Goal: Task Accomplishment & Management: Manage account settings

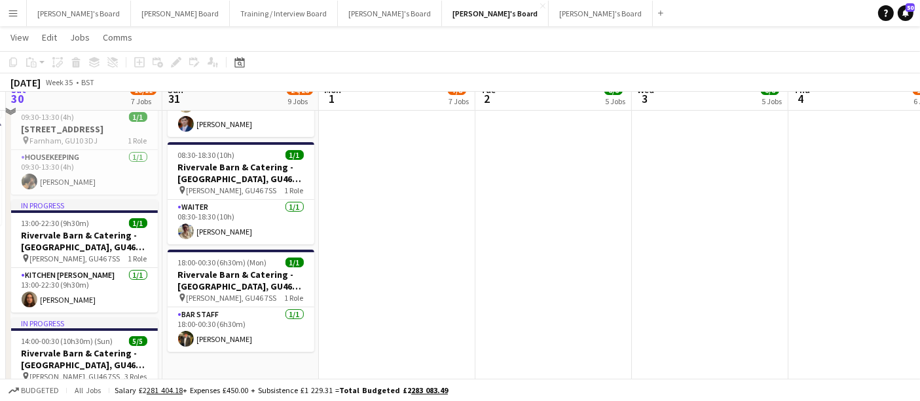
scroll to position [90, 0]
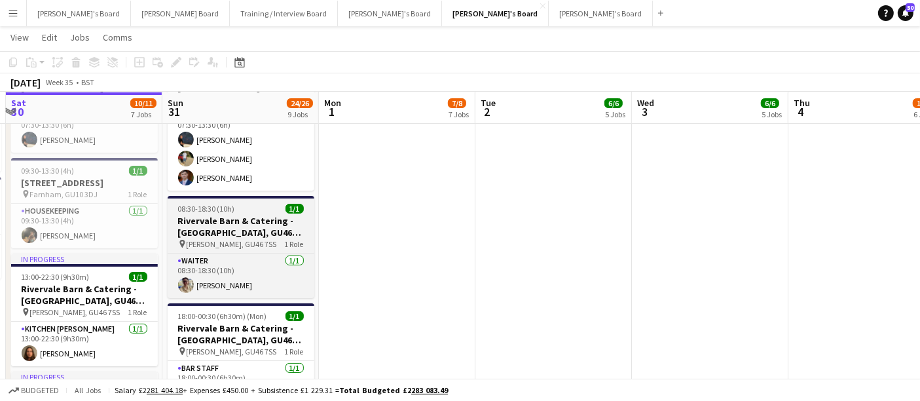
click at [251, 215] on h3 "Rivervale Barn & Catering - [GEOGRAPHIC_DATA], GU46 7SS" at bounding box center [241, 227] width 147 height 24
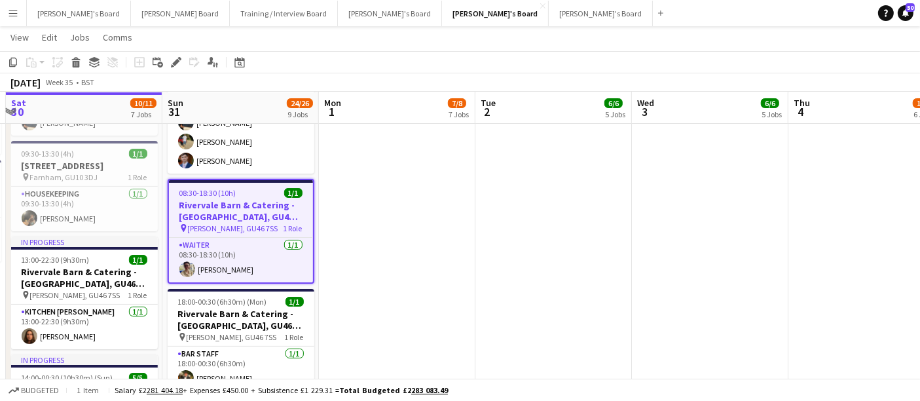
scroll to position [107, 0]
click at [329, 210] on app-date-cell at bounding box center [397, 319] width 157 height 561
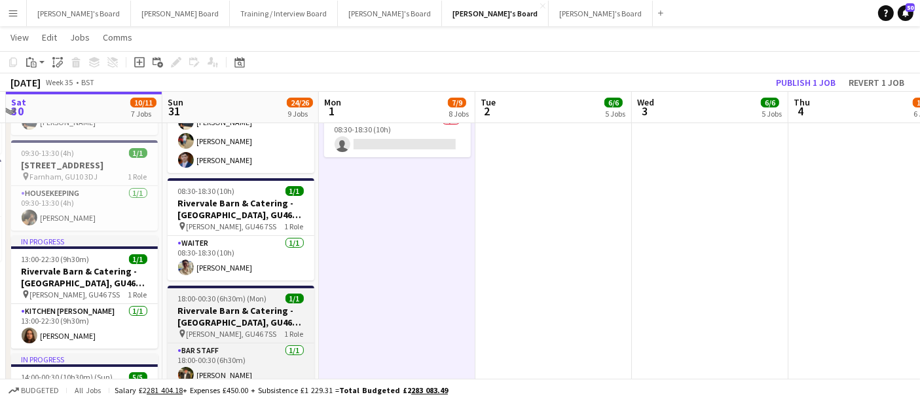
click at [236, 317] on h3 "Rivervale Barn & Catering - [GEOGRAPHIC_DATA], GU46 7SS" at bounding box center [241, 317] width 147 height 24
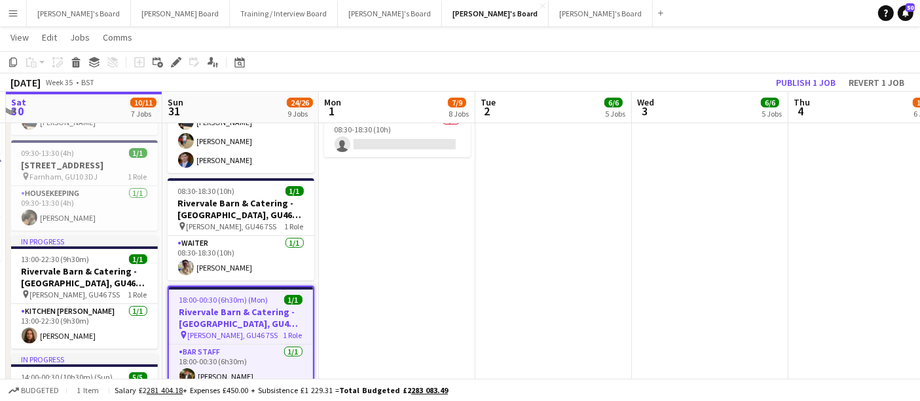
click at [407, 258] on app-date-cell "Draft 08:30-18:30 (10h) 0/1 Rivervale Barn & Catering - [GEOGRAPHIC_DATA], GU46…" at bounding box center [397, 319] width 157 height 561
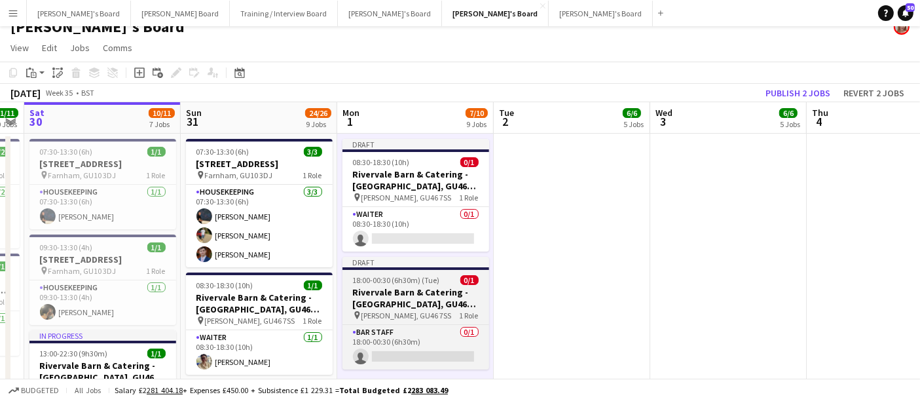
scroll to position [16, 0]
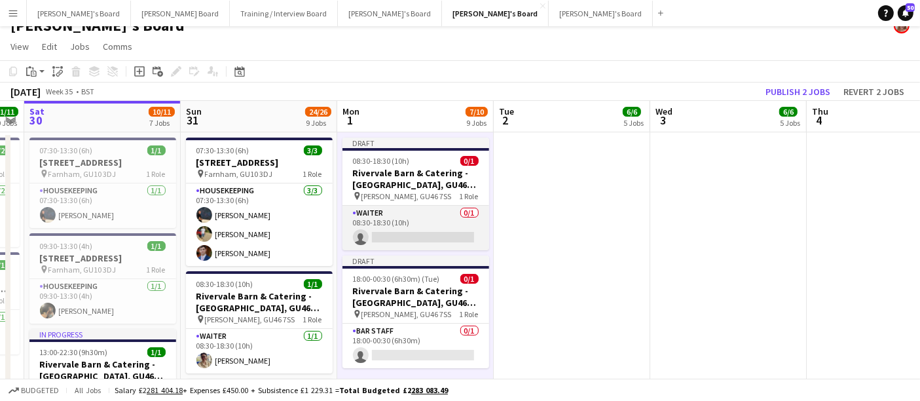
click at [419, 212] on app-card-role "Waiter 0/1 08:30-18:30 (10h) single-neutral-actions" at bounding box center [416, 228] width 147 height 45
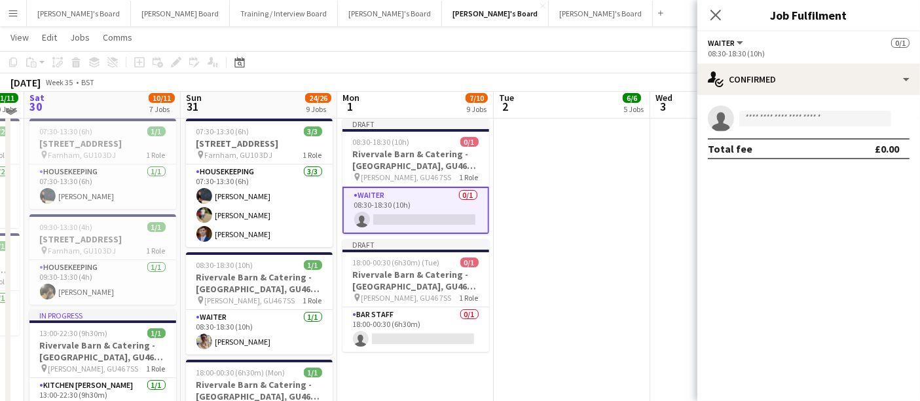
scroll to position [27, 0]
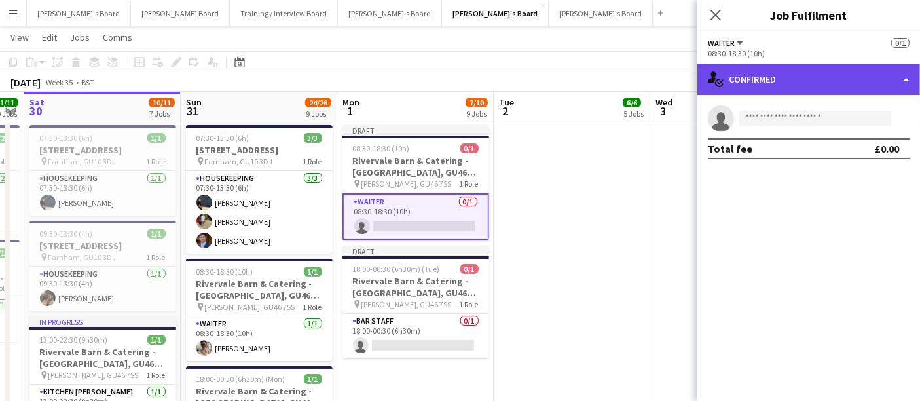
click at [760, 80] on div "single-neutral-actions-check-2 Confirmed" at bounding box center [808, 79] width 223 height 31
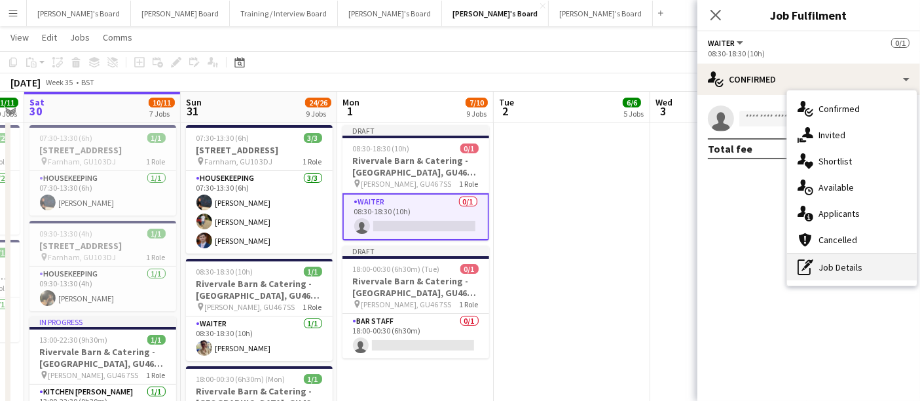
click at [826, 276] on div "pen-write Job Details" at bounding box center [852, 267] width 130 height 26
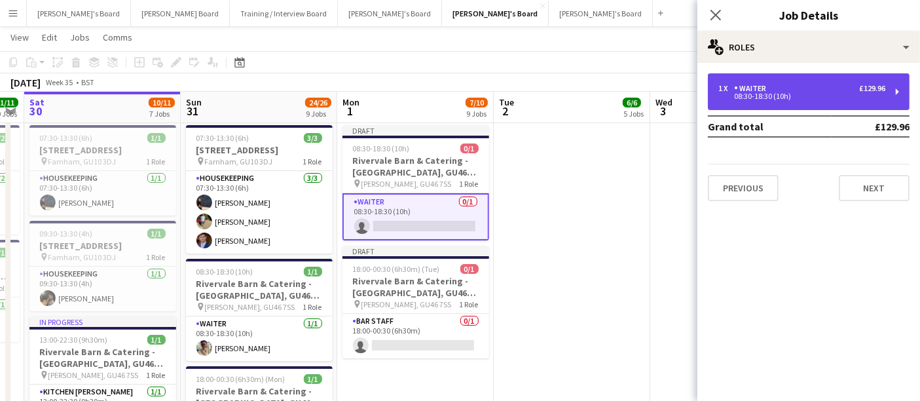
click at [765, 86] on div "Waiter" at bounding box center [752, 88] width 37 height 9
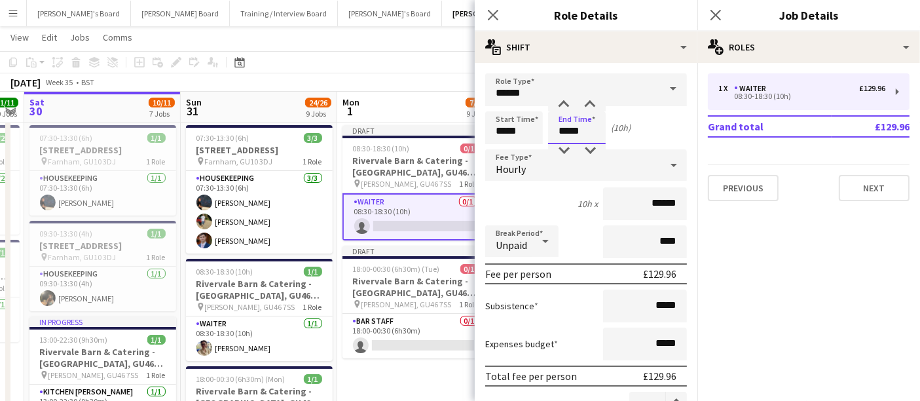
click at [568, 136] on input "*****" at bounding box center [577, 127] width 58 height 33
click at [565, 100] on div at bounding box center [564, 104] width 26 height 13
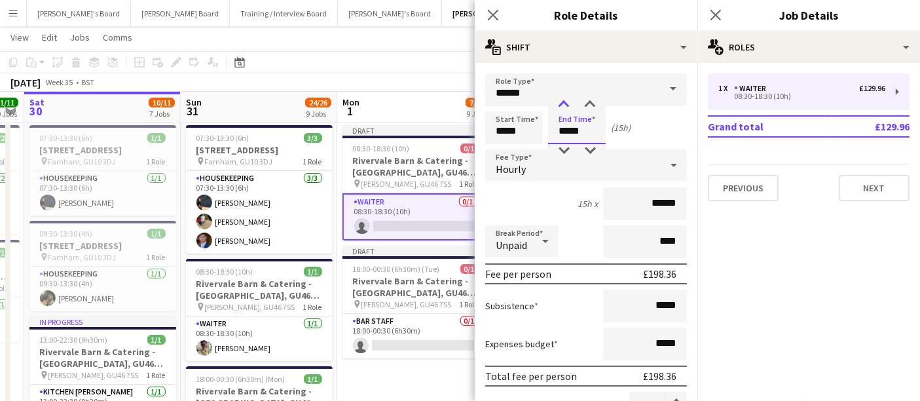
click at [565, 100] on div at bounding box center [564, 104] width 26 height 13
type input "*****"
click at [565, 100] on div at bounding box center [564, 104] width 26 height 13
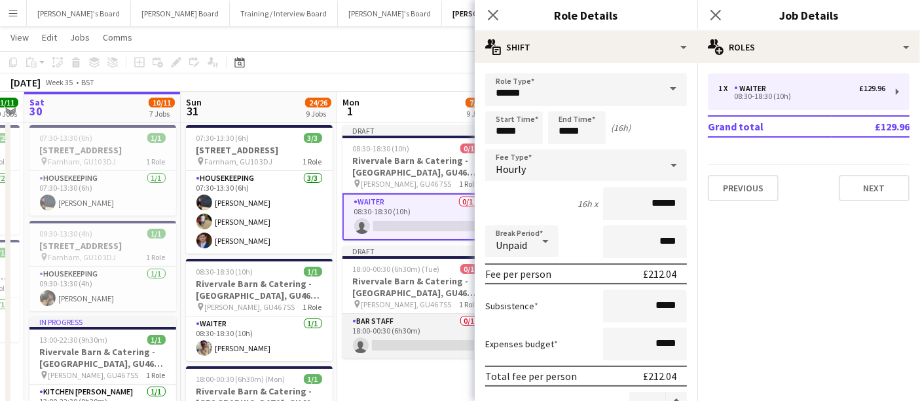
click at [420, 327] on app-card-role "BAR STAFF 0/1 18:00-00:30 (6h30m) single-neutral-actions" at bounding box center [416, 336] width 147 height 45
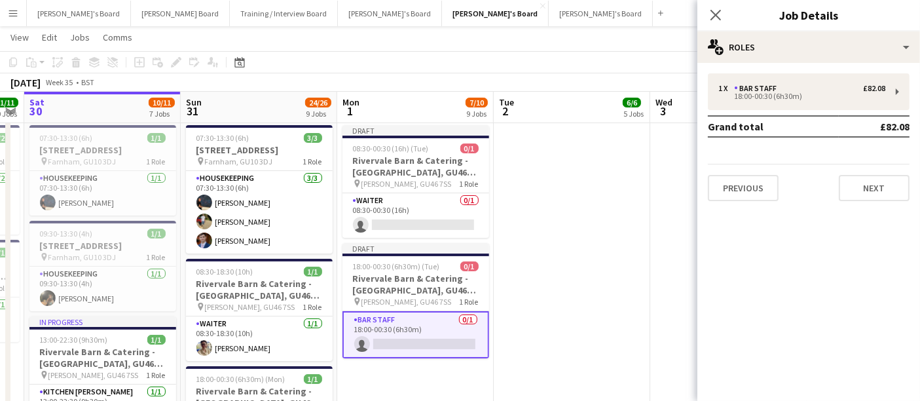
click at [508, 223] on app-date-cell at bounding box center [572, 400] width 157 height 561
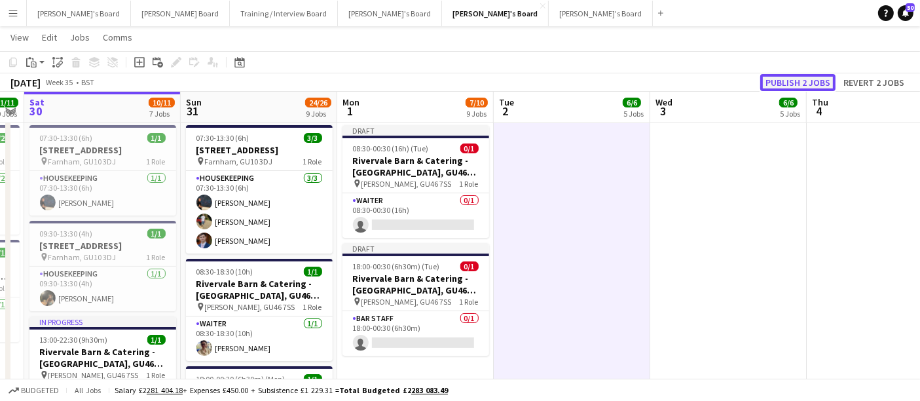
click at [808, 77] on button "Publish 2 jobs" at bounding box center [797, 82] width 75 height 17
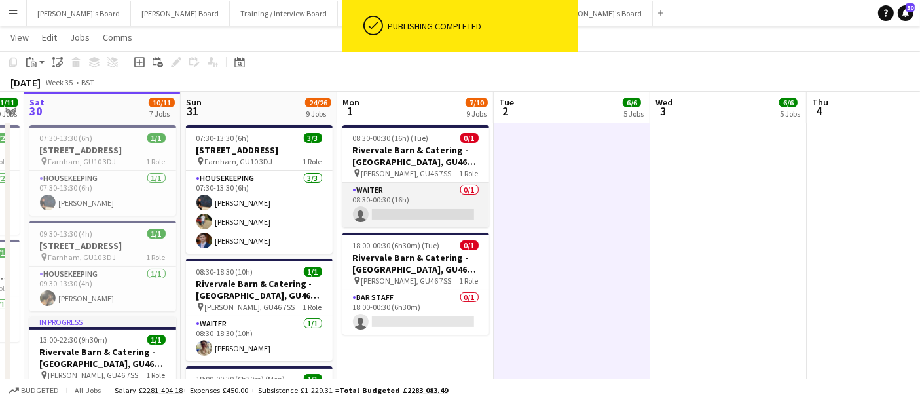
click at [398, 185] on app-card-role "Waiter 0/1 08:30-00:30 (16h) single-neutral-actions" at bounding box center [416, 205] width 147 height 45
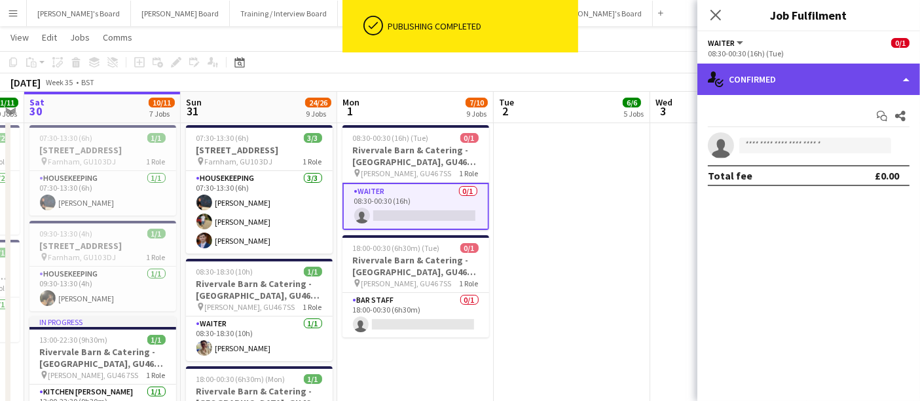
click at [795, 72] on div "single-neutral-actions-check-2 Confirmed" at bounding box center [808, 79] width 223 height 31
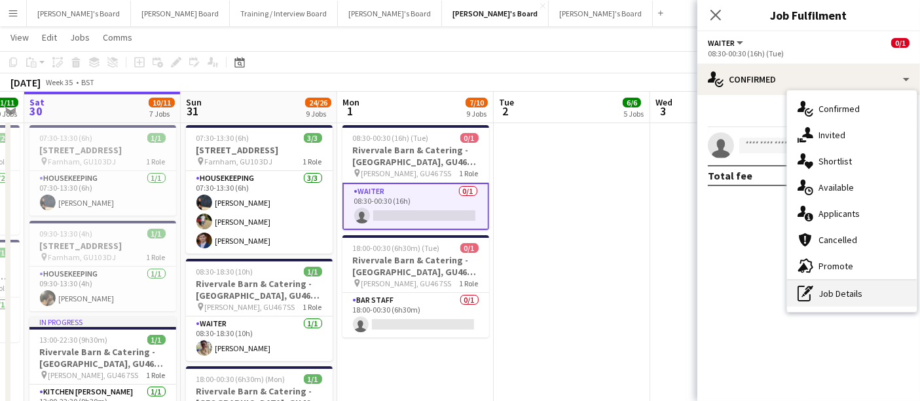
click at [805, 290] on icon "pen-write" at bounding box center [806, 294] width 16 height 16
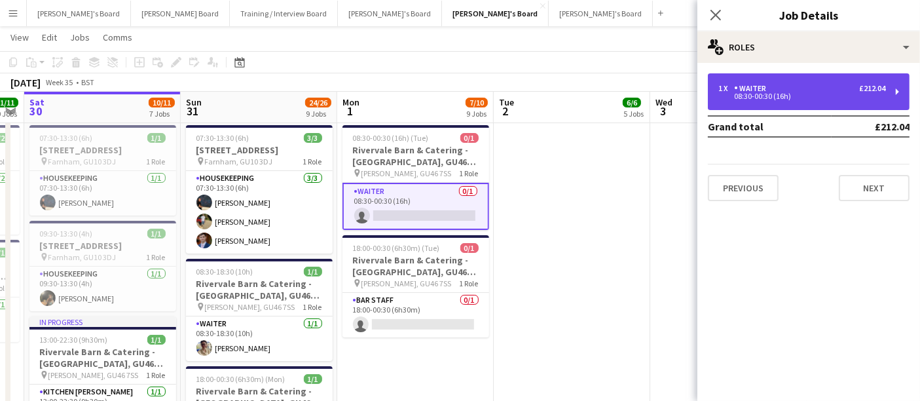
click at [744, 85] on div "Waiter" at bounding box center [752, 88] width 37 height 9
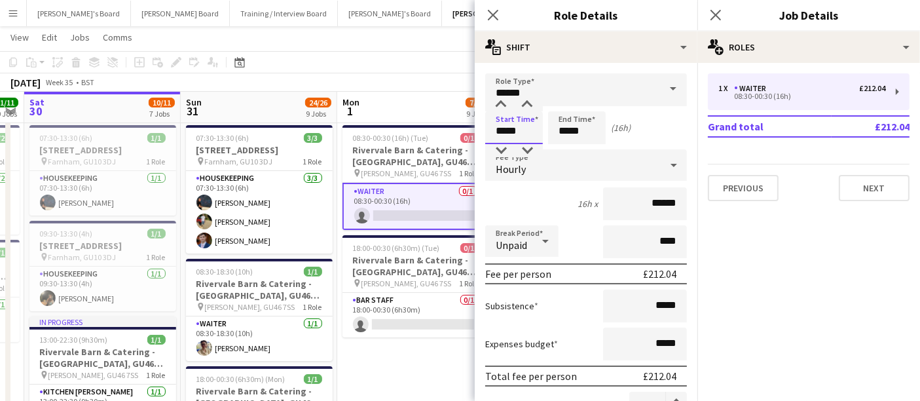
click at [509, 136] on input "*****" at bounding box center [514, 127] width 58 height 33
click at [500, 145] on div at bounding box center [501, 150] width 26 height 13
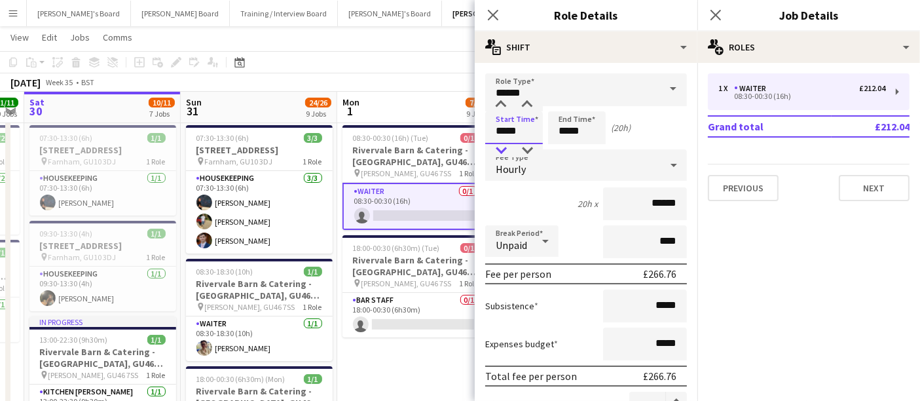
click at [500, 145] on div at bounding box center [501, 150] width 26 height 13
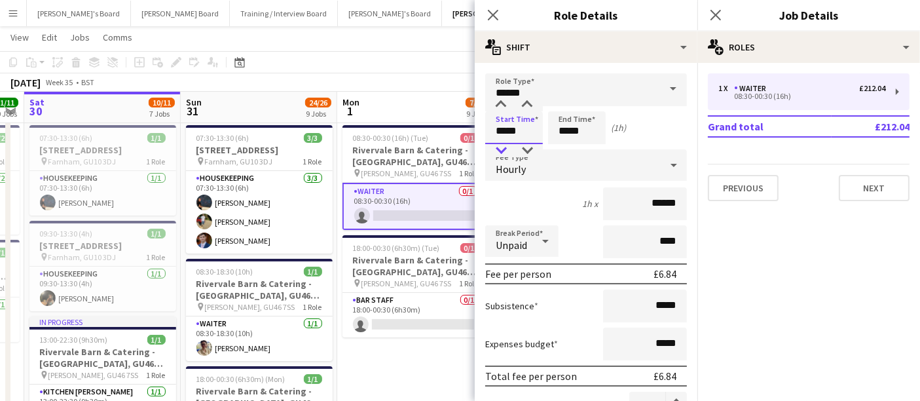
click at [500, 145] on div at bounding box center [501, 150] width 26 height 13
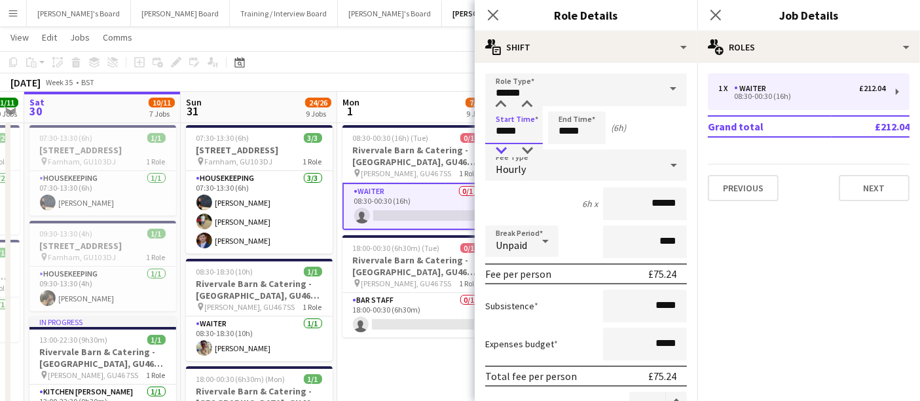
click at [500, 145] on div at bounding box center [501, 150] width 26 height 13
click at [500, 108] on div at bounding box center [501, 104] width 26 height 13
type input "*****"
click at [500, 108] on div at bounding box center [501, 104] width 26 height 13
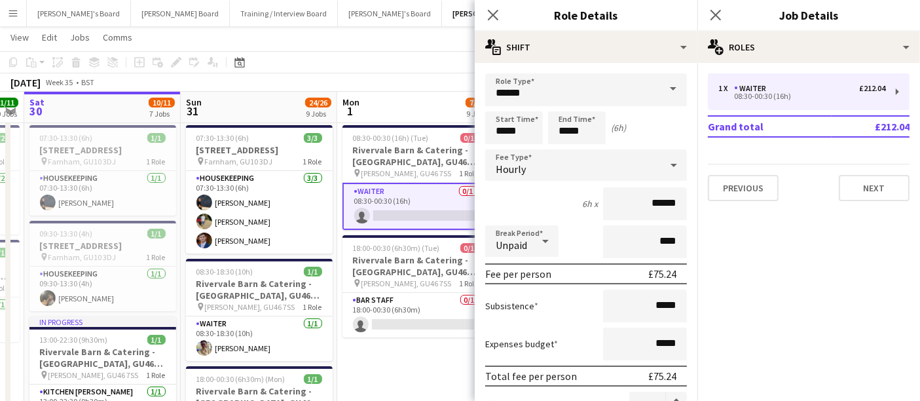
click at [430, 367] on app-date-cell "08:30-00:30 (16h) (Tue) 0/1 Rivervale Barn & Catering - [GEOGRAPHIC_DATA], GU46…" at bounding box center [415, 400] width 157 height 561
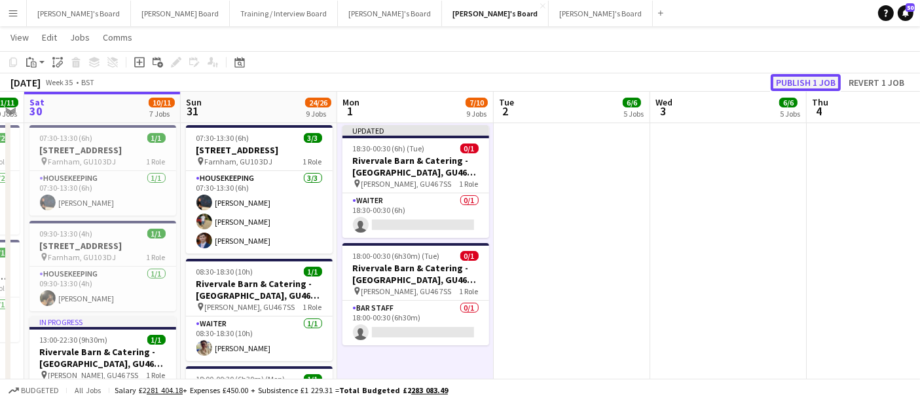
click at [810, 79] on button "Publish 1 job" at bounding box center [806, 82] width 70 height 17
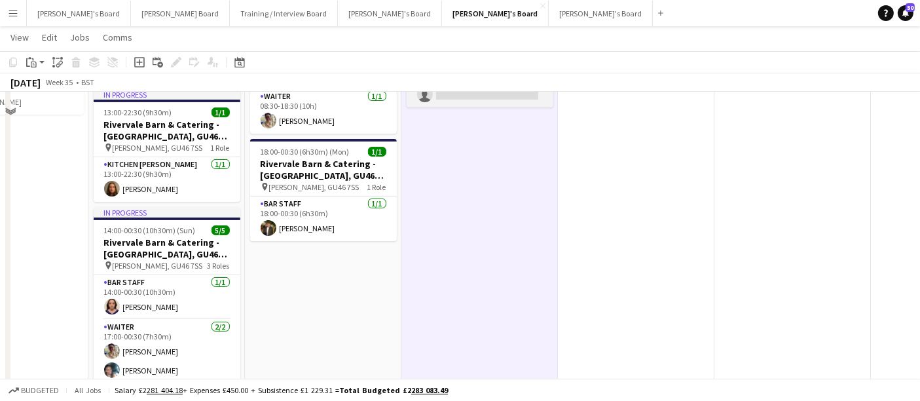
scroll to position [0, 0]
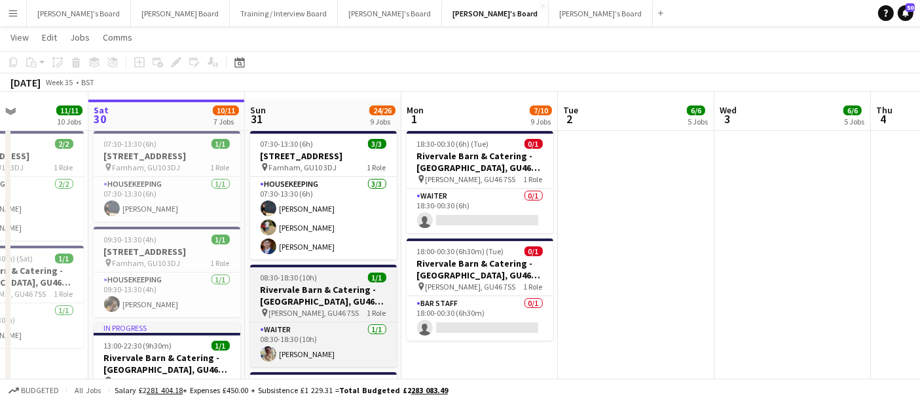
scroll to position [29, 0]
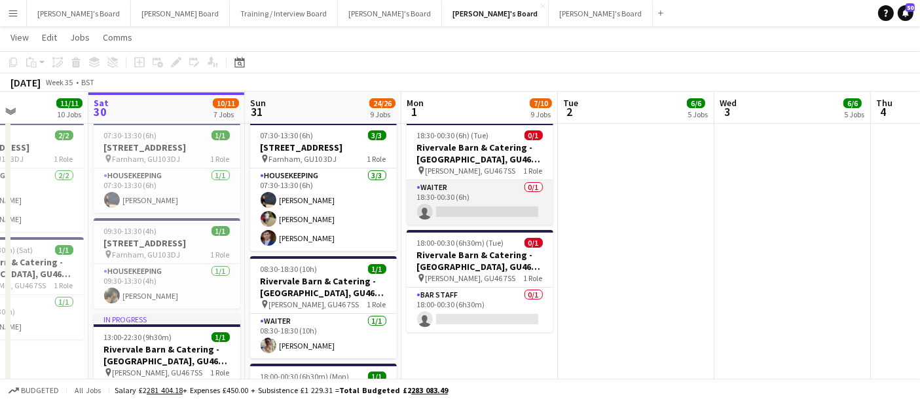
click at [464, 198] on app-card-role "Waiter 0/1 18:30-00:30 (6h) single-neutral-actions" at bounding box center [480, 202] width 147 height 45
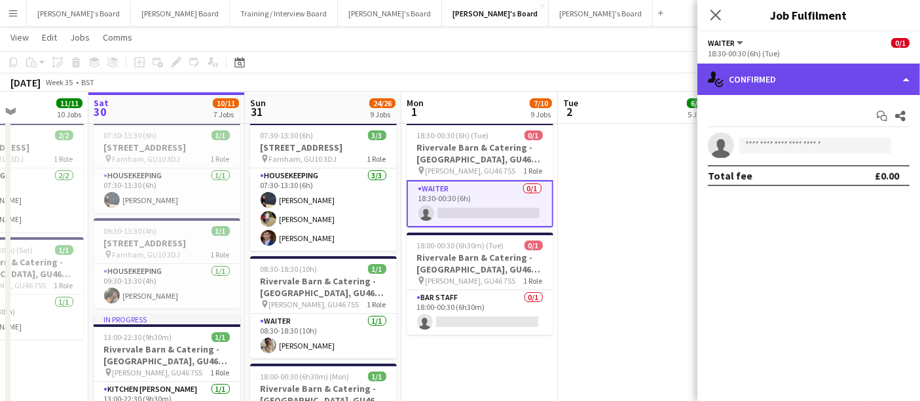
click at [819, 66] on div "single-neutral-actions-check-2 Confirmed" at bounding box center [808, 79] width 223 height 31
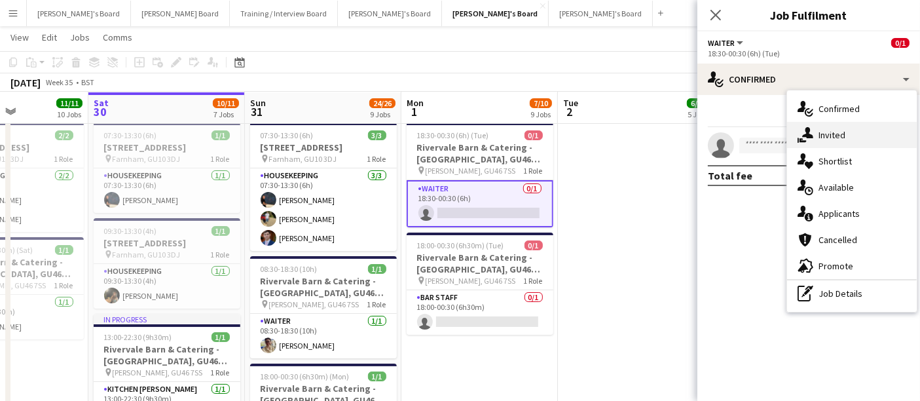
click at [845, 139] on div "single-neutral-actions-share-1 Invited" at bounding box center [852, 135] width 130 height 26
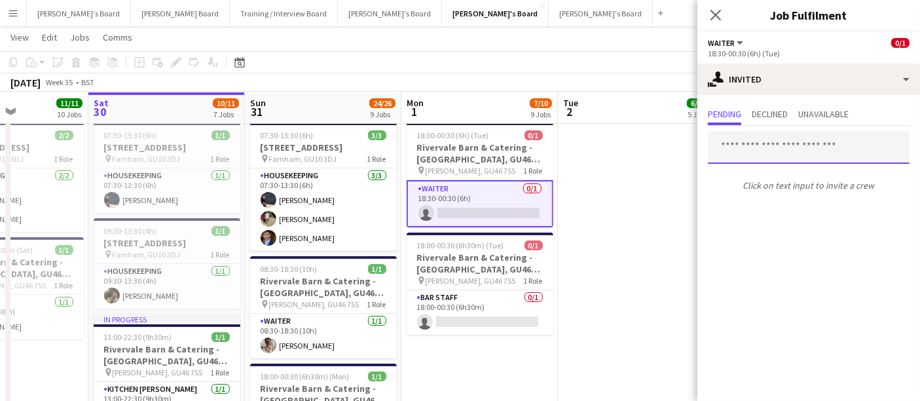
click at [804, 150] on input "text" at bounding box center [809, 147] width 202 height 33
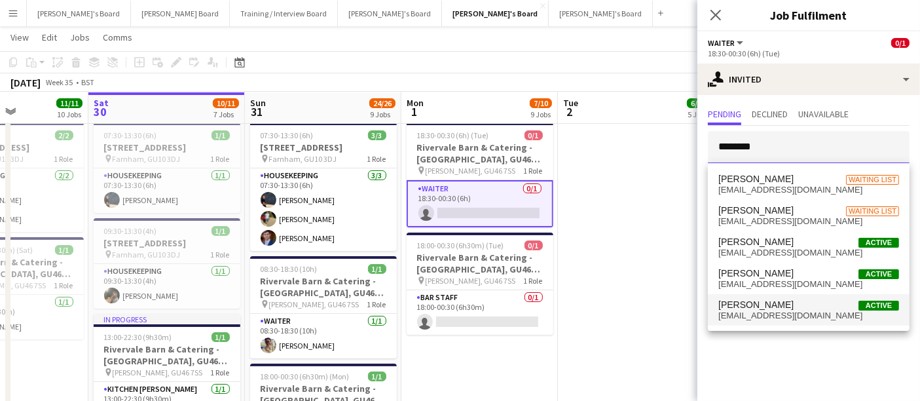
type input "********"
click at [783, 319] on span "[EMAIL_ADDRESS][DOMAIN_NAME]" at bounding box center [808, 315] width 181 height 10
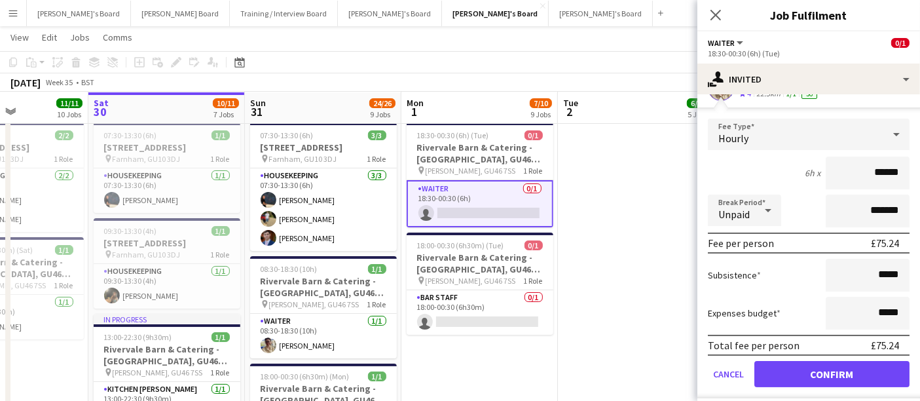
scroll to position [133, 0]
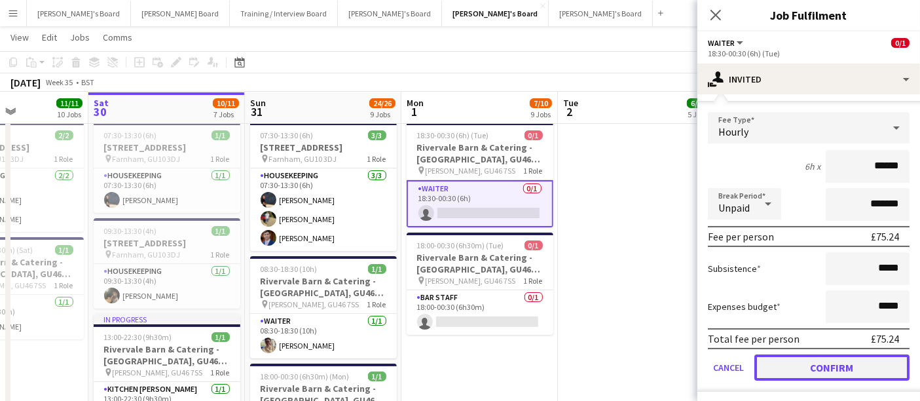
click at [842, 369] on button "Confirm" at bounding box center [831, 367] width 155 height 26
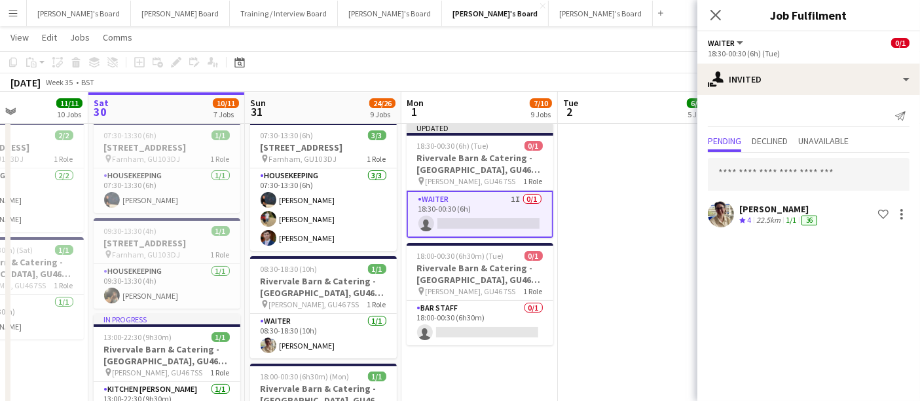
scroll to position [0, 0]
click at [517, 321] on app-card-role "BAR STAFF 0/1 18:00-00:30 (6h30m) single-neutral-actions" at bounding box center [480, 323] width 147 height 45
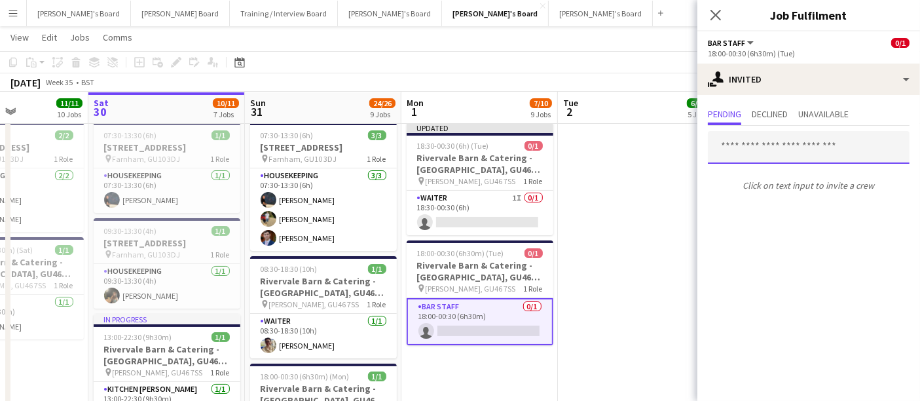
click at [769, 141] on input "text" at bounding box center [809, 147] width 202 height 33
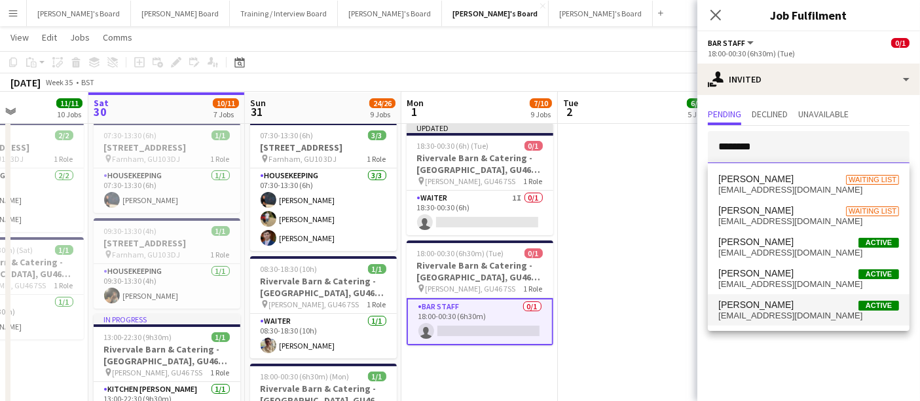
type input "********"
click at [781, 315] on span "[EMAIL_ADDRESS][DOMAIN_NAME]" at bounding box center [808, 315] width 181 height 10
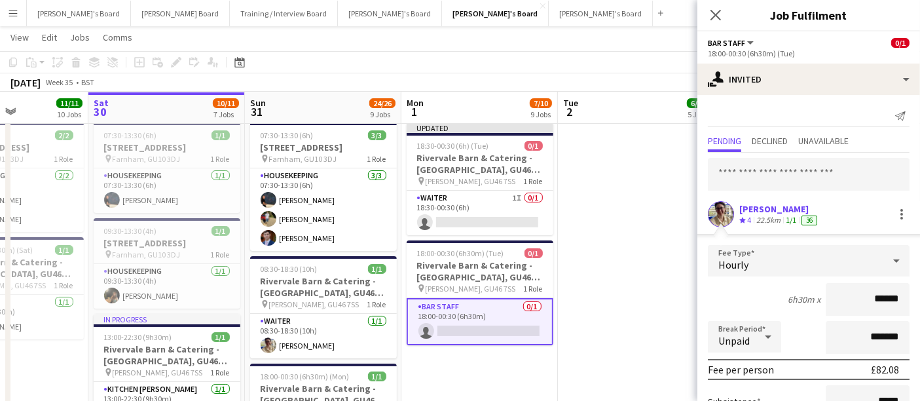
scroll to position [133, 0]
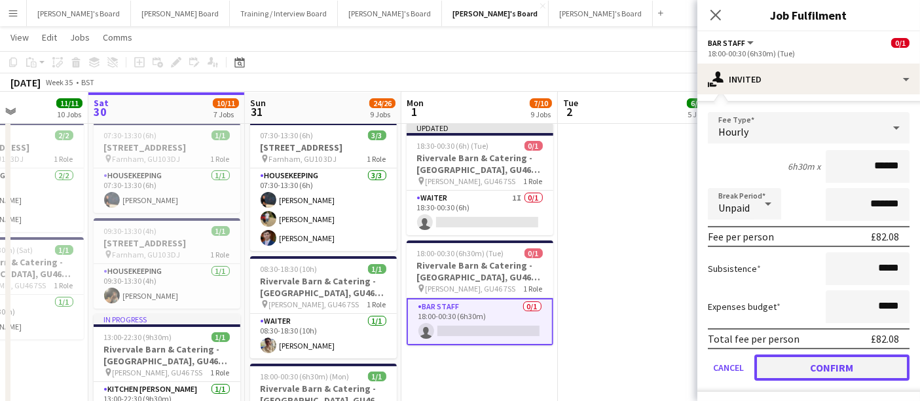
click at [799, 363] on button "Confirm" at bounding box center [831, 367] width 155 height 26
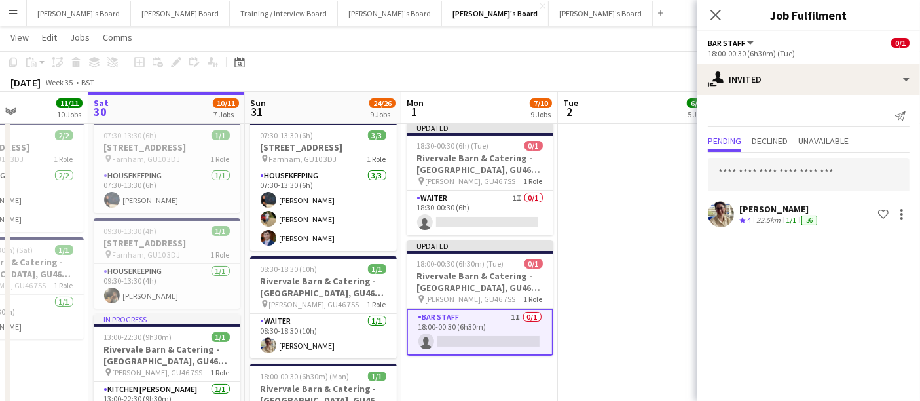
scroll to position [0, 0]
click at [470, 211] on app-card-role "Waiter 1I 0/1 18:30-00:30 (6h) single-neutral-actions" at bounding box center [480, 213] width 147 height 45
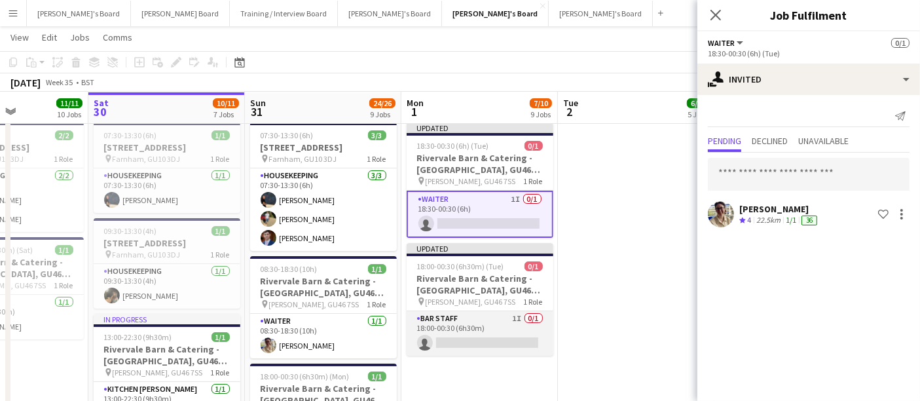
click at [482, 341] on app-card-role "BAR STAFF 1I 0/1 18:00-00:30 (6h30m) single-neutral-actions" at bounding box center [480, 333] width 147 height 45
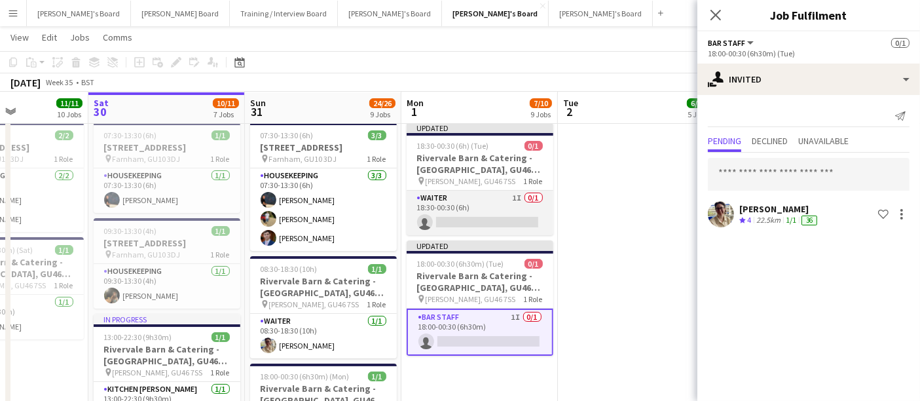
click at [504, 216] on app-card-role "Waiter 1I 0/1 18:30-00:30 (6h) single-neutral-actions" at bounding box center [480, 213] width 147 height 45
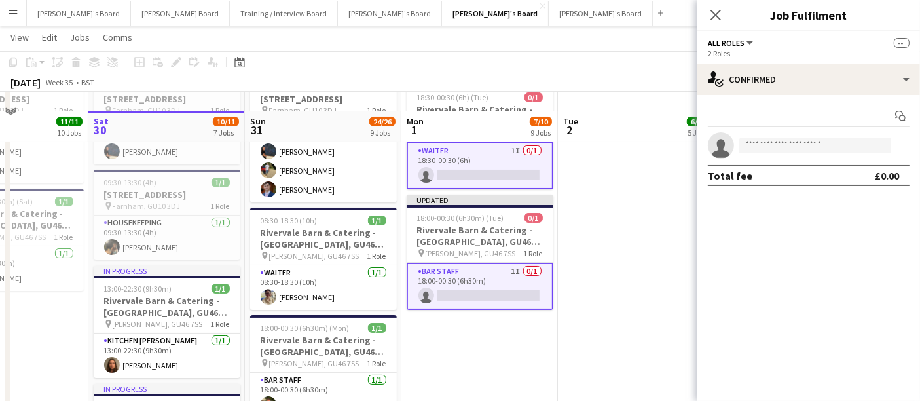
scroll to position [142, 0]
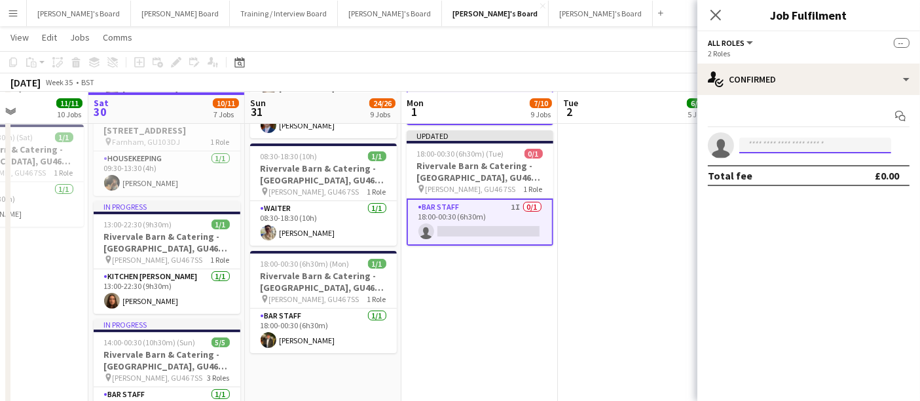
click at [756, 142] on input at bounding box center [815, 146] width 152 height 16
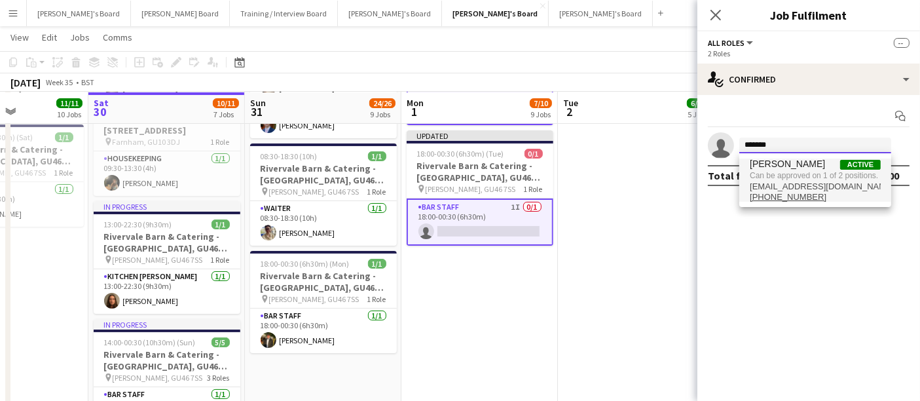
type input "*******"
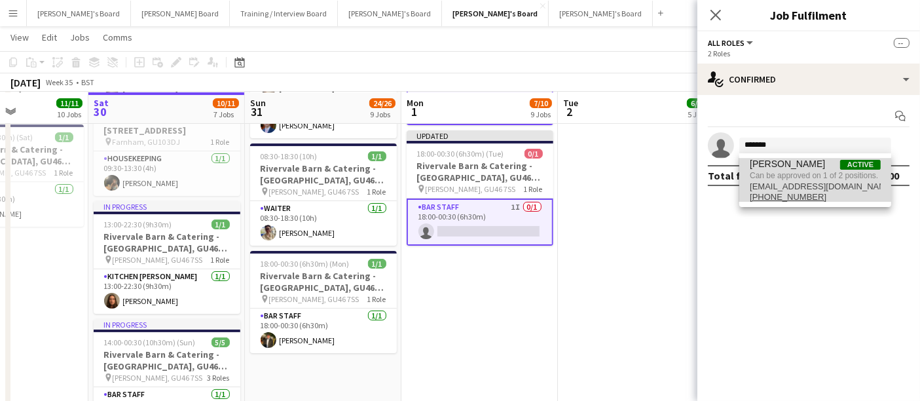
click at [799, 171] on span "Can be approved on 1 of 2 positions." at bounding box center [815, 176] width 131 height 12
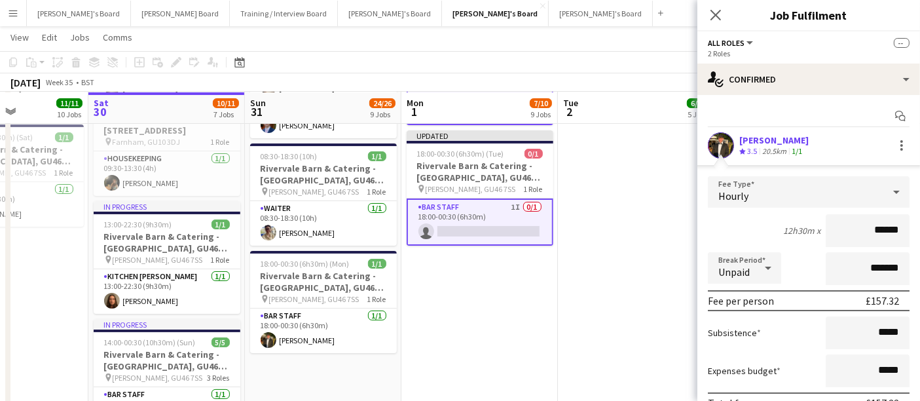
scroll to position [90, 0]
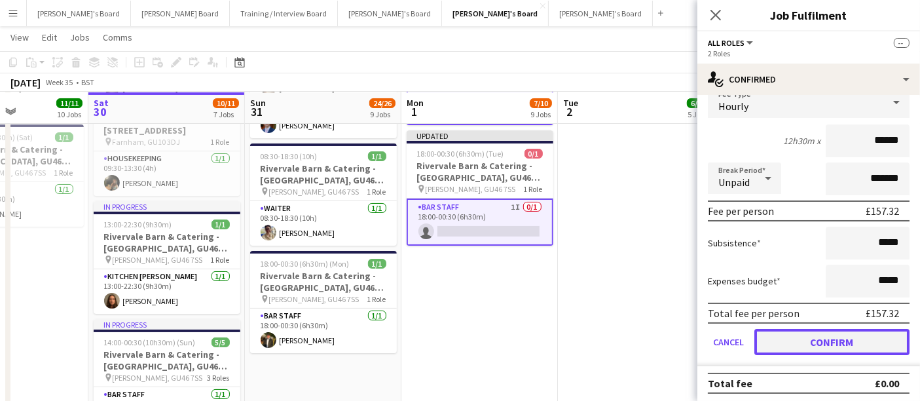
click at [792, 344] on button "Confirm" at bounding box center [831, 342] width 155 height 26
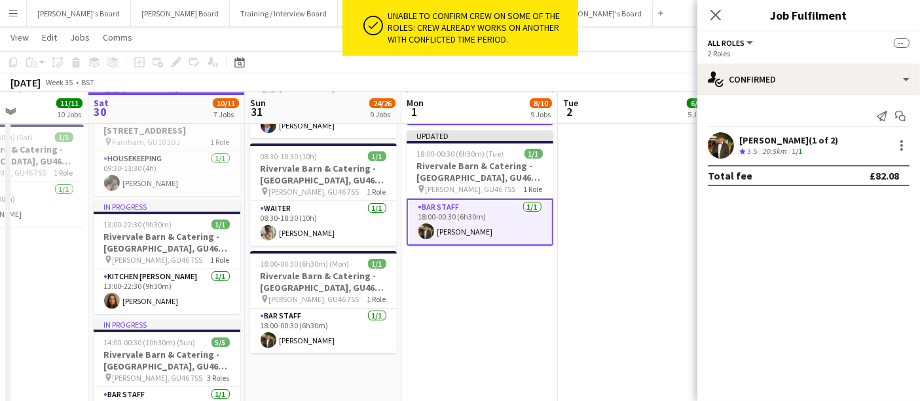
scroll to position [0, 0]
click at [904, 141] on div at bounding box center [902, 146] width 16 height 16
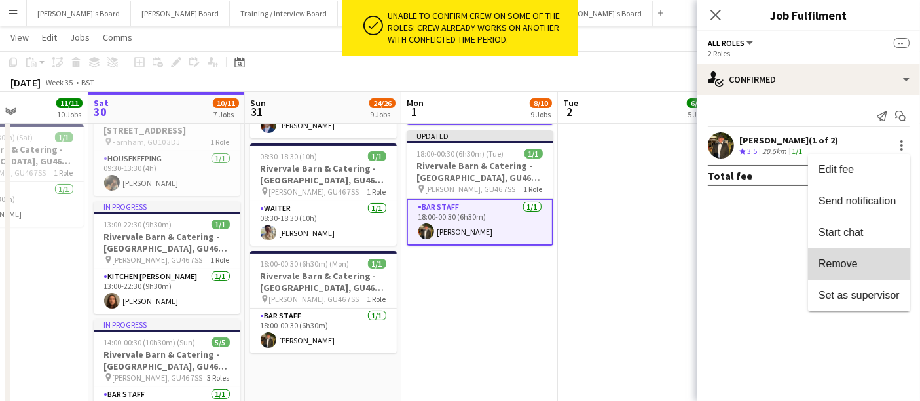
click at [862, 272] on button "Remove" at bounding box center [859, 263] width 102 height 31
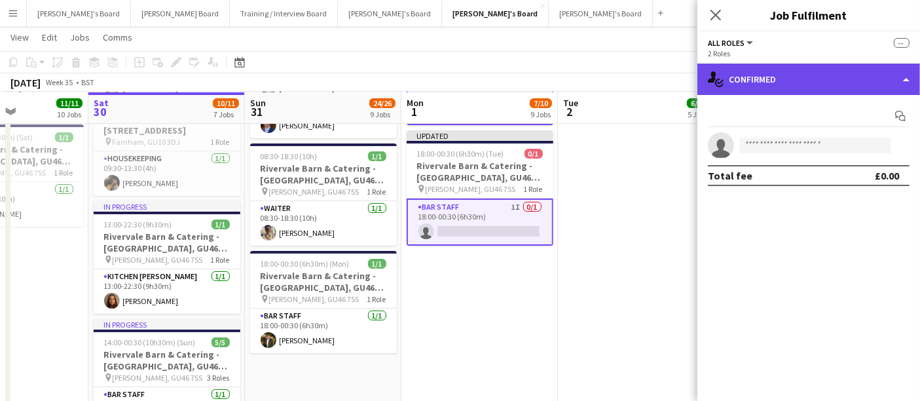
click at [815, 77] on div "single-neutral-actions-check-2 Confirmed" at bounding box center [808, 79] width 223 height 31
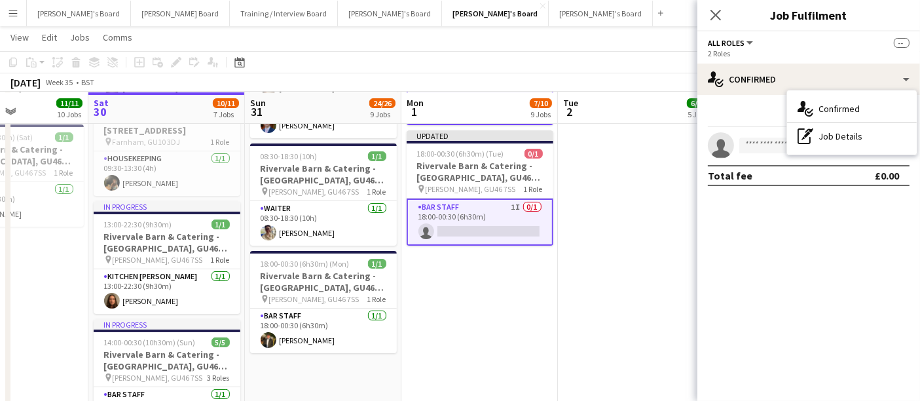
click at [498, 335] on app-date-cell "Updated 18:30-00:30 (6h) (Tue) 0/1 Rivervale Barn & Catering - [GEOGRAPHIC_DATA…" at bounding box center [479, 285] width 157 height 561
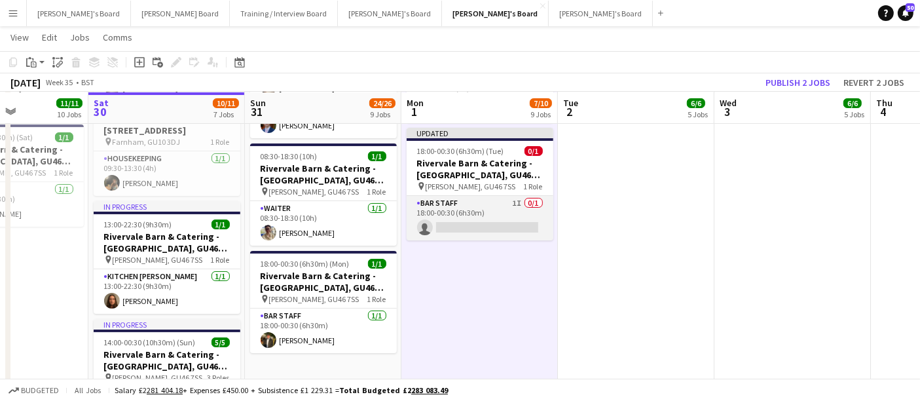
click at [508, 208] on app-card-role "BAR STAFF 1I 0/1 18:00-00:30 (6h30m) single-neutral-actions" at bounding box center [480, 218] width 147 height 45
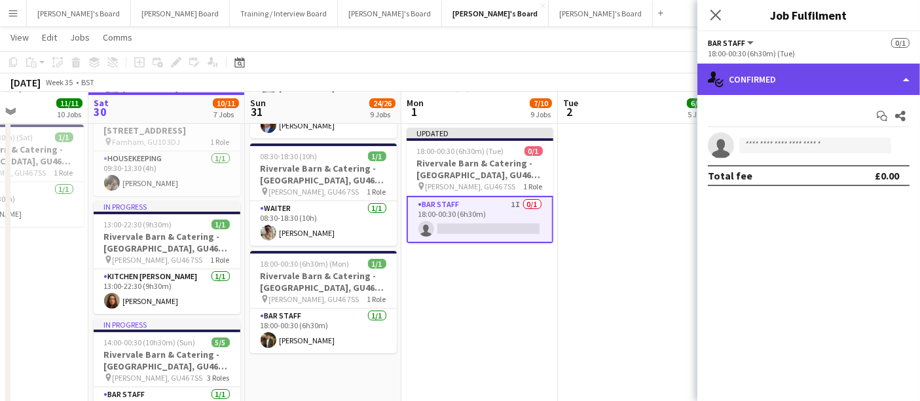
click at [758, 66] on div "single-neutral-actions-check-2 Confirmed" at bounding box center [808, 79] width 223 height 31
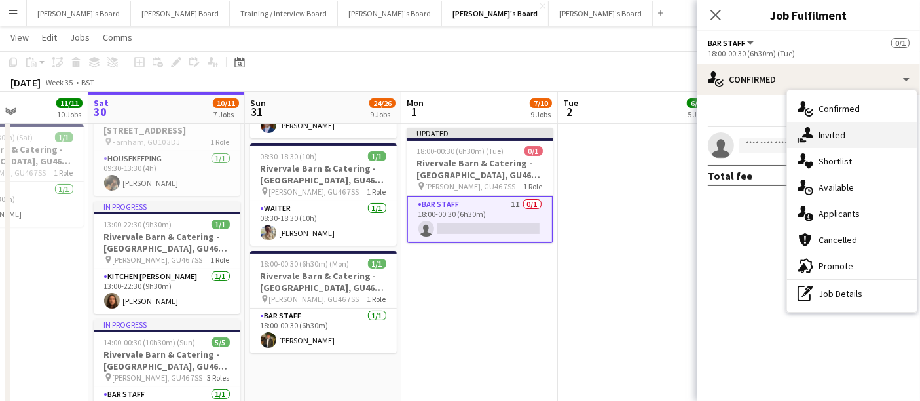
click at [837, 131] on div "single-neutral-actions-share-1 Invited" at bounding box center [852, 135] width 130 height 26
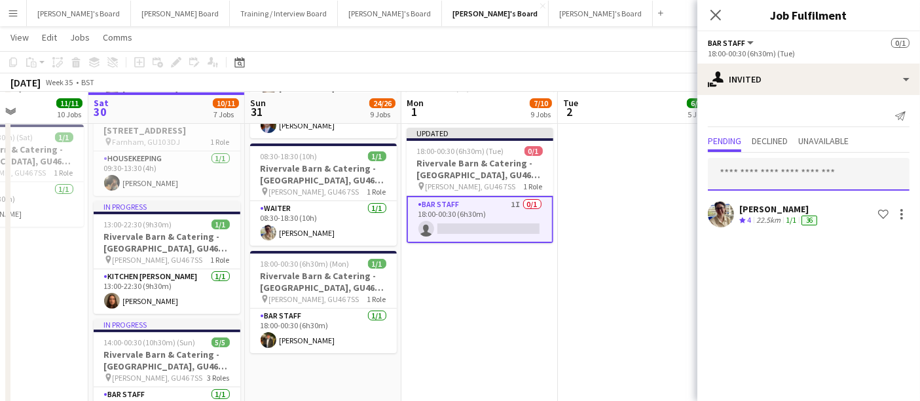
click at [775, 178] on input "text" at bounding box center [809, 174] width 202 height 33
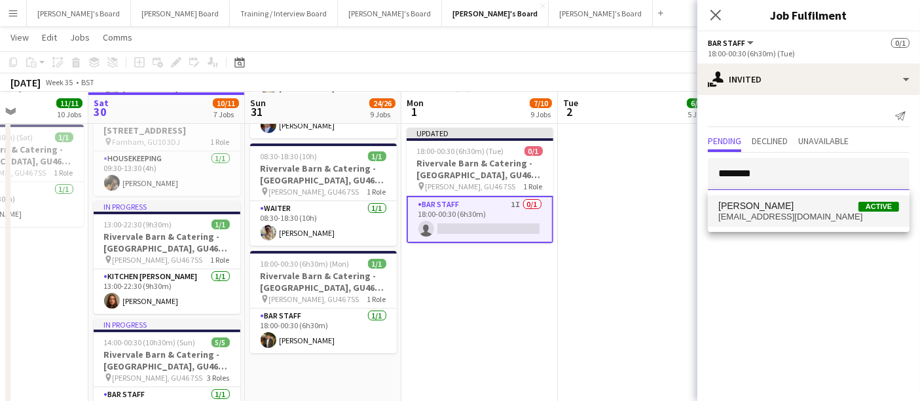
type input "********"
click at [771, 213] on span "[EMAIL_ADDRESS][DOMAIN_NAME]" at bounding box center [808, 217] width 181 height 10
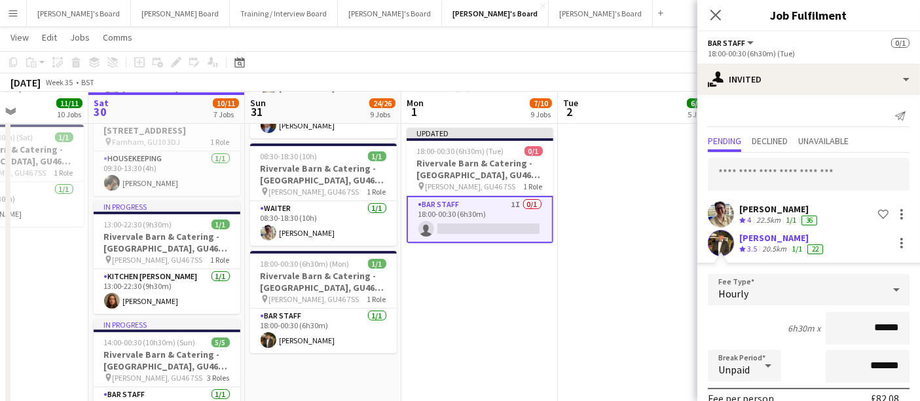
scroll to position [162, 0]
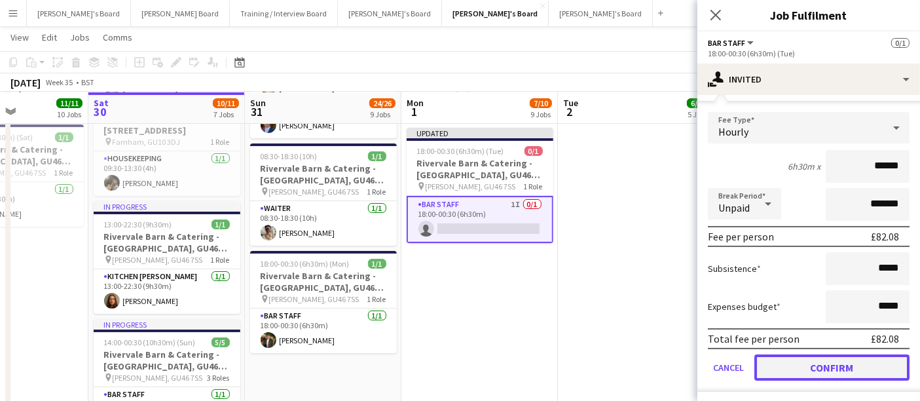
click at [800, 354] on button "Confirm" at bounding box center [831, 367] width 155 height 26
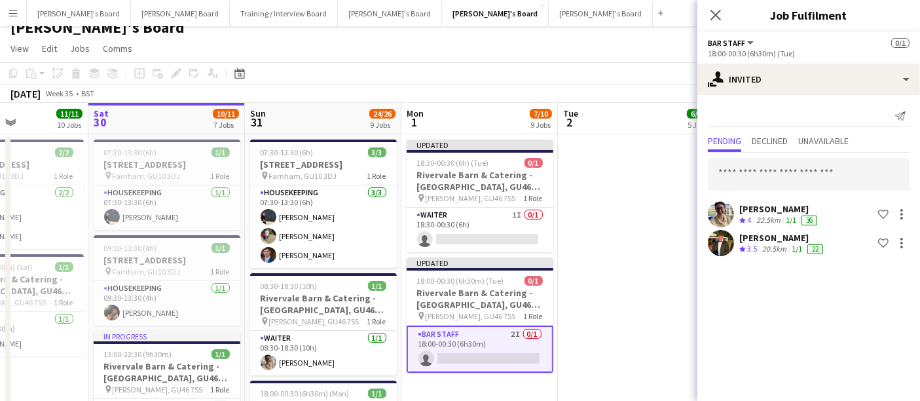
scroll to position [15, 0]
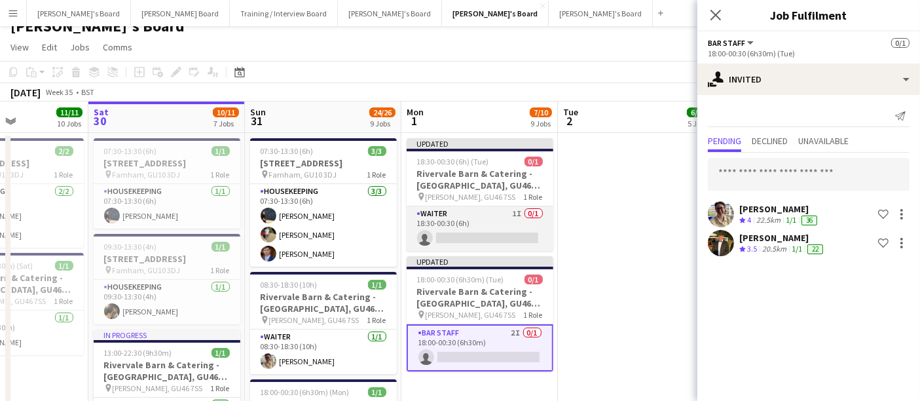
click at [512, 227] on app-card-role "Waiter 1I 0/1 18:30-00:30 (6h) single-neutral-actions" at bounding box center [480, 228] width 147 height 45
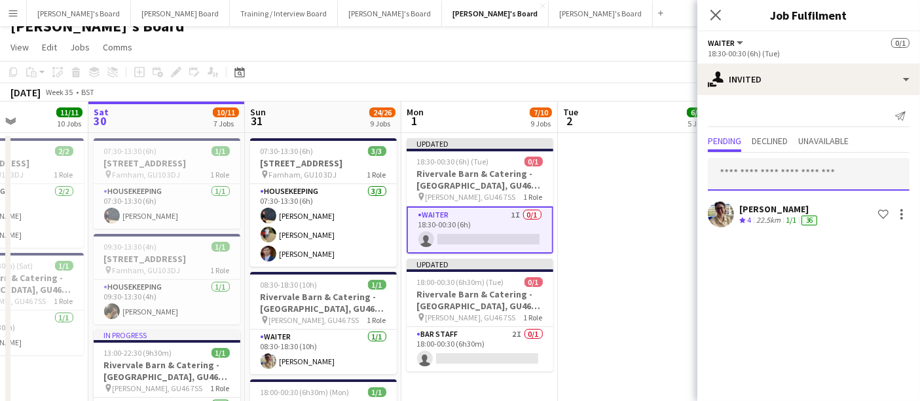
click at [797, 160] on input "text" at bounding box center [809, 174] width 202 height 33
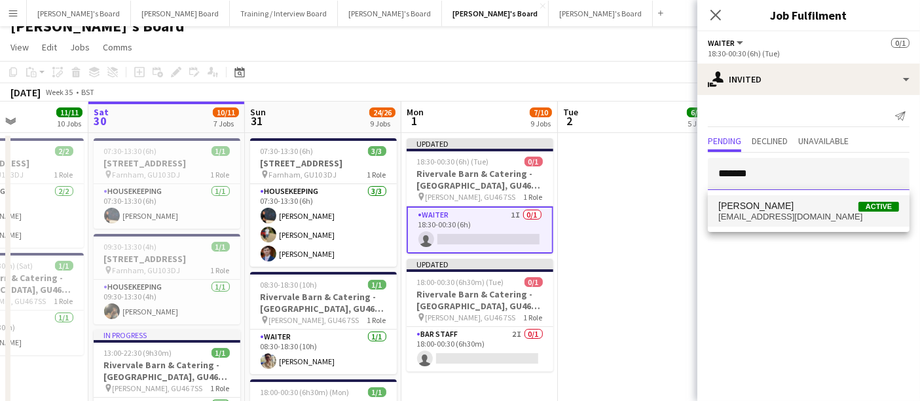
type input "*******"
click at [787, 209] on span "[PERSON_NAME] Active" at bounding box center [808, 205] width 181 height 11
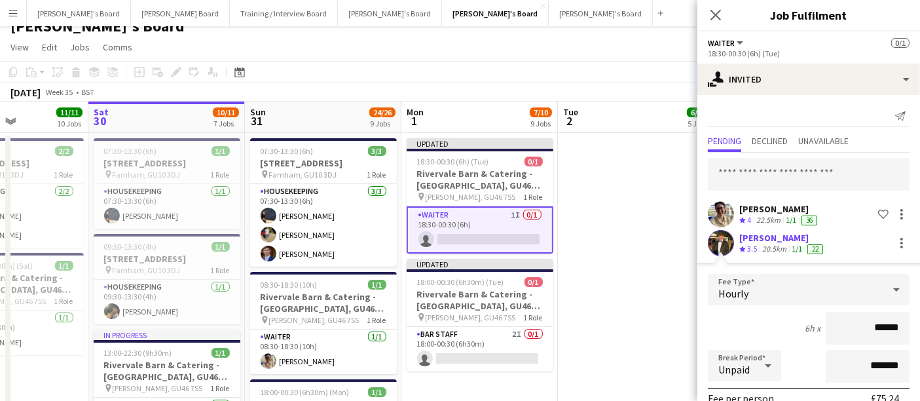
scroll to position [162, 0]
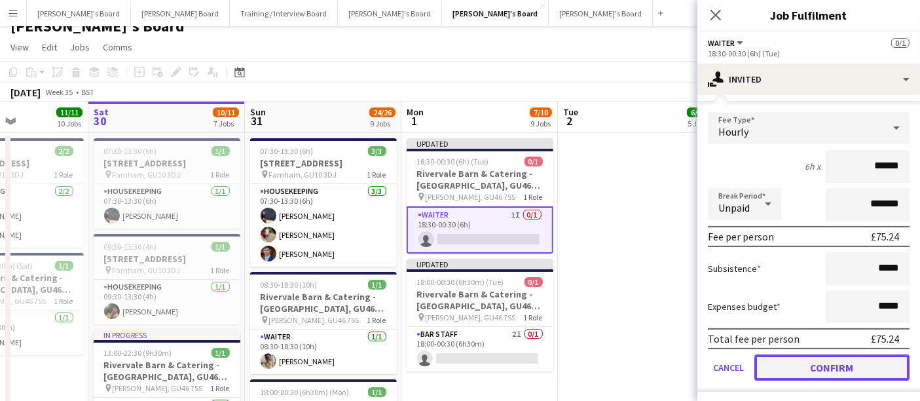
click at [813, 371] on button "Confirm" at bounding box center [831, 367] width 155 height 26
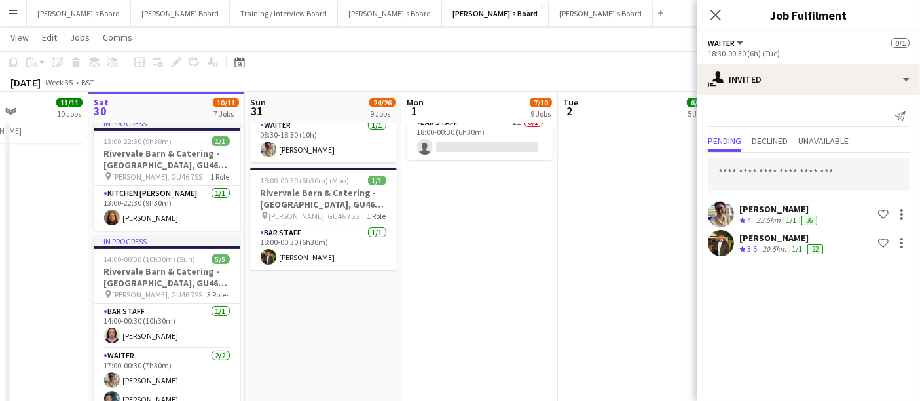
scroll to position [226, 0]
click at [574, 331] on app-date-cell at bounding box center [636, 201] width 157 height 561
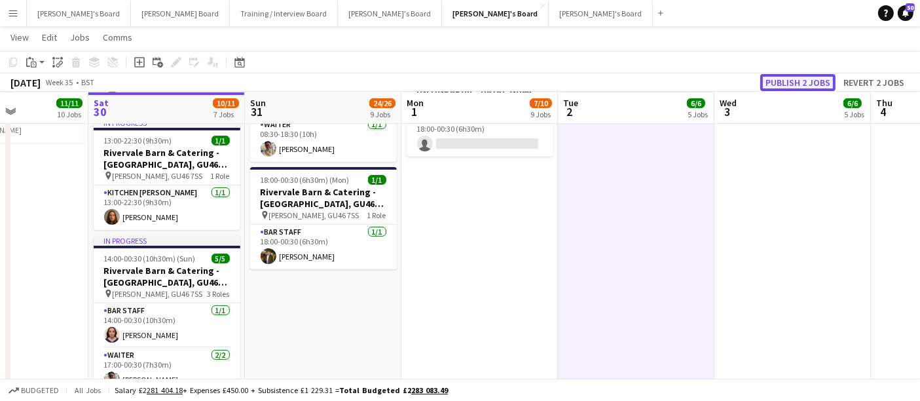
click at [801, 84] on button "Publish 2 jobs" at bounding box center [797, 82] width 75 height 17
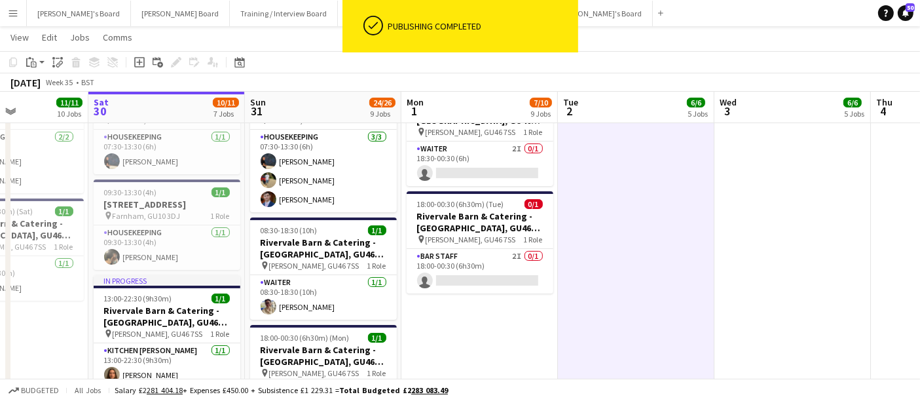
scroll to position [67, 0]
click at [521, 158] on app-card-role "Waiter 2I 0/1 18:30-00:30 (6h) single-neutral-actions" at bounding box center [480, 164] width 147 height 45
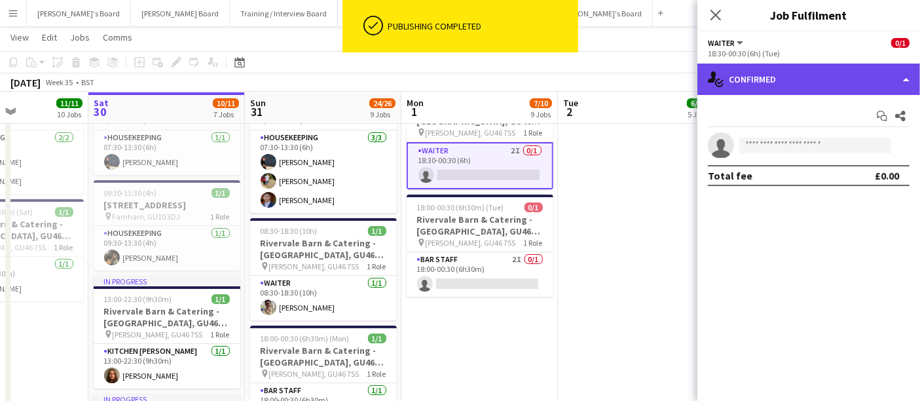
click at [787, 77] on div "single-neutral-actions-check-2 Confirmed" at bounding box center [808, 79] width 223 height 31
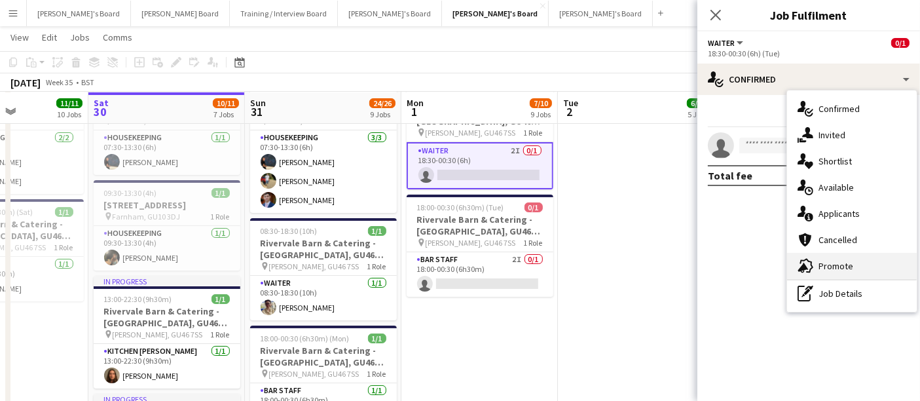
click at [819, 257] on div "advertising-megaphone Promote" at bounding box center [852, 266] width 130 height 26
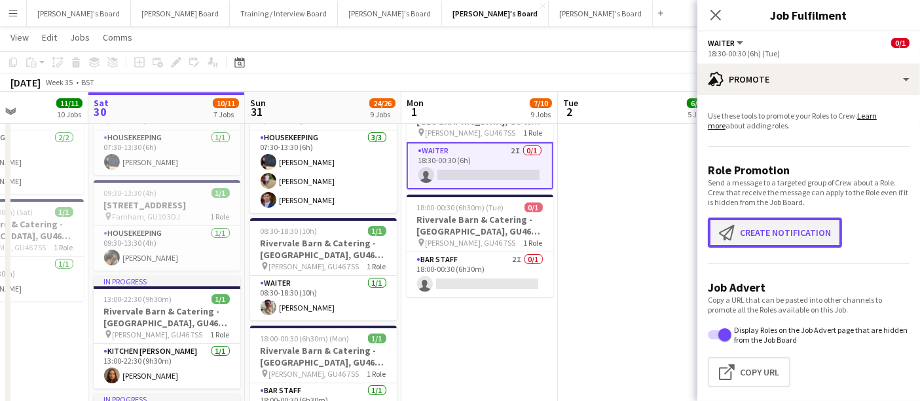
click at [786, 224] on button "Create notification Create notification" at bounding box center [775, 232] width 134 height 30
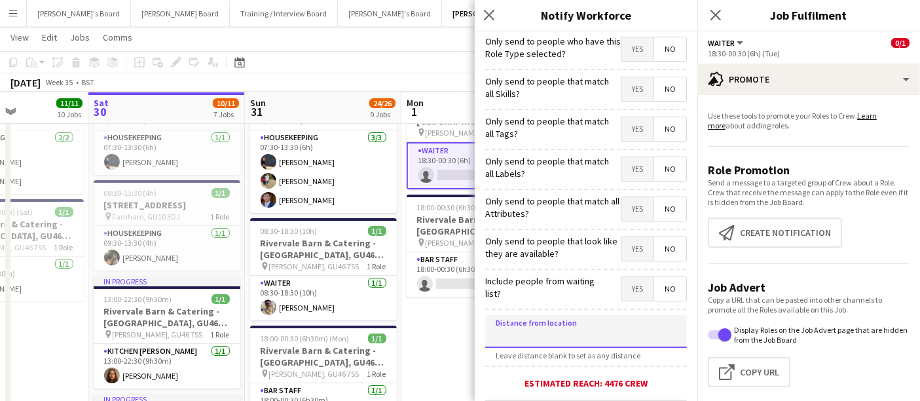
click at [555, 336] on input at bounding box center [586, 331] width 202 height 33
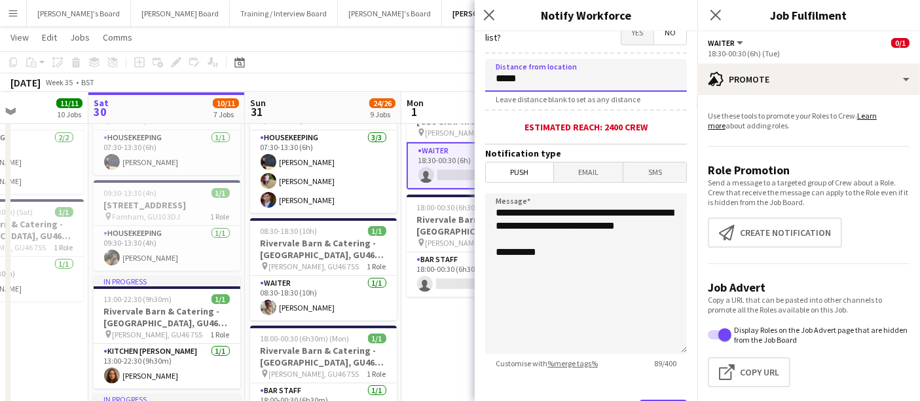
scroll to position [314, 0]
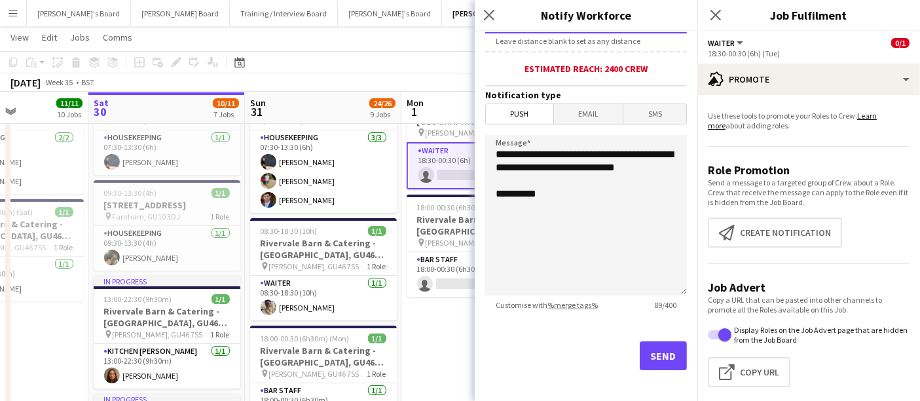
type input "*****"
click at [648, 350] on button "Send" at bounding box center [663, 355] width 47 height 29
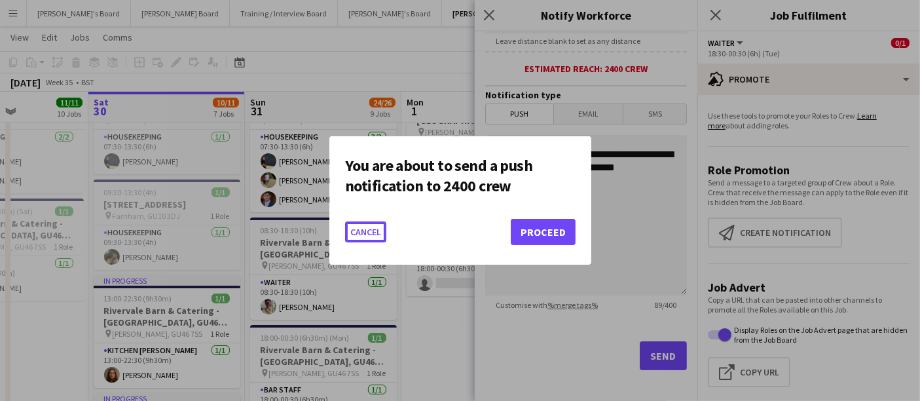
scroll to position [0, 0]
click at [529, 223] on button "Proceed" at bounding box center [543, 232] width 65 height 26
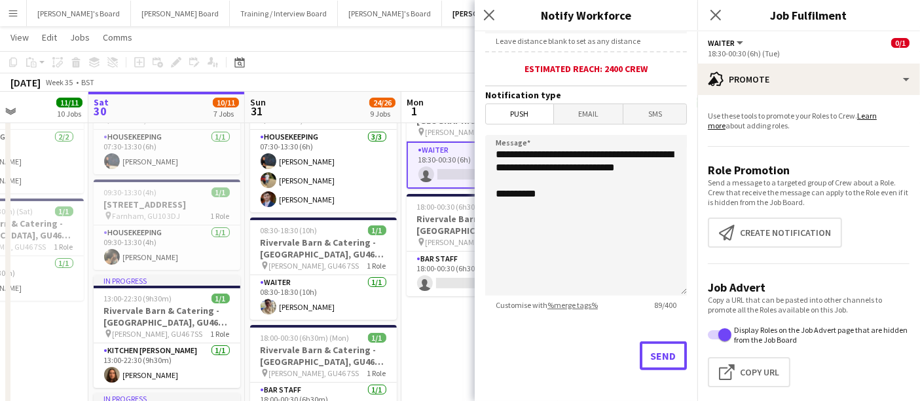
scroll to position [67, 0]
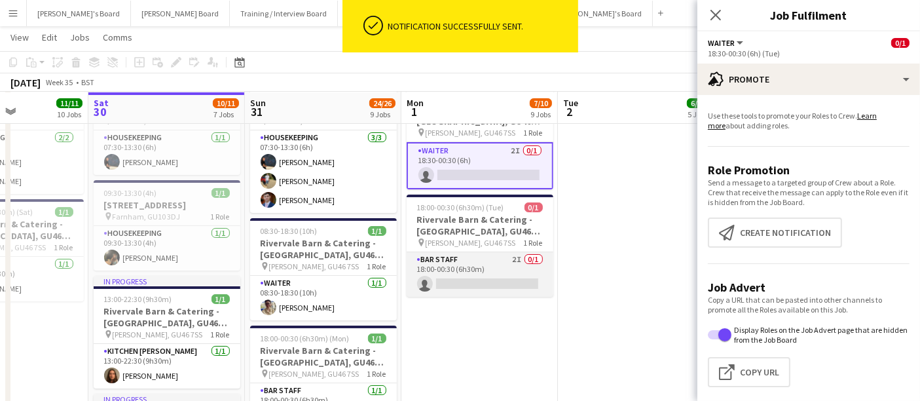
click at [457, 273] on app-card-role "BAR STAFF 2I 0/1 18:00-00:30 (6h30m) single-neutral-actions" at bounding box center [480, 274] width 147 height 45
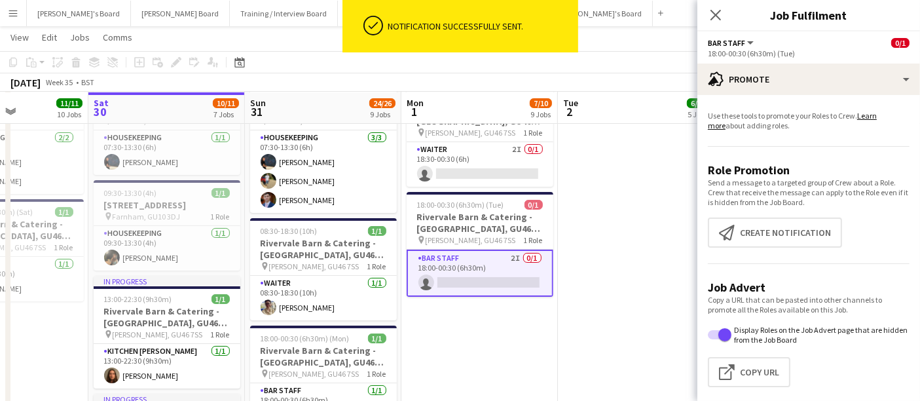
click at [747, 95] on div "Use these tools to promote your Roles to Crew. Learn more about adding roles. R…" at bounding box center [808, 254] width 223 height 318
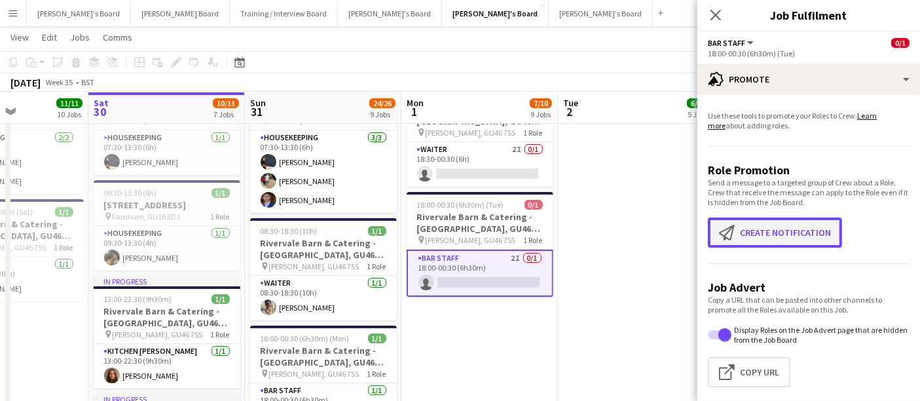
click at [768, 231] on button "Create notification Create notification" at bounding box center [775, 232] width 134 height 30
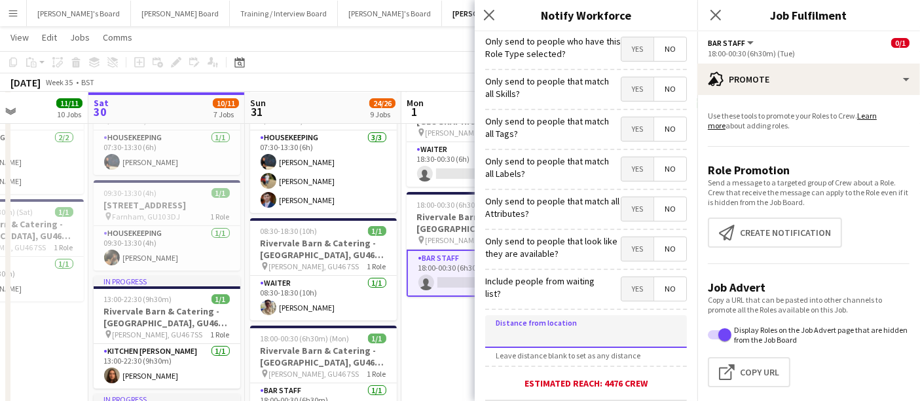
click at [574, 339] on input at bounding box center [586, 331] width 202 height 33
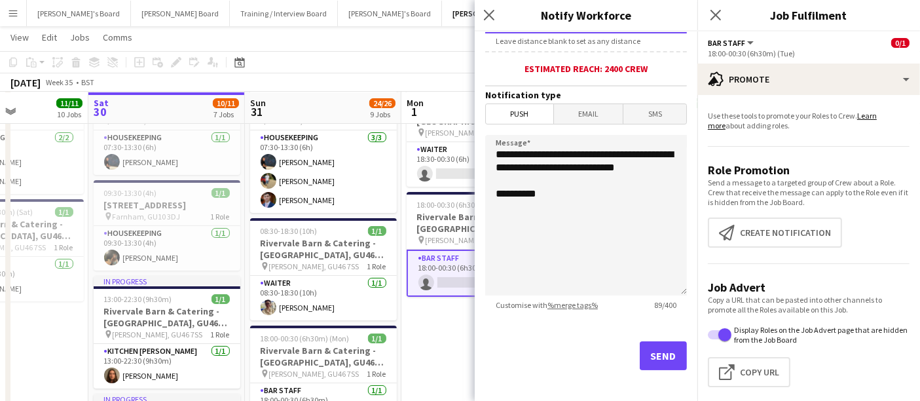
scroll to position [70, 0]
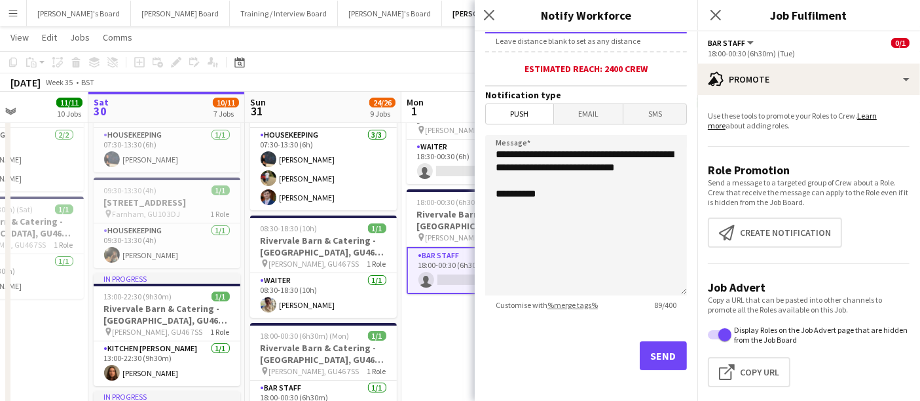
type input "*****"
click at [654, 357] on button "Send" at bounding box center [663, 355] width 47 height 29
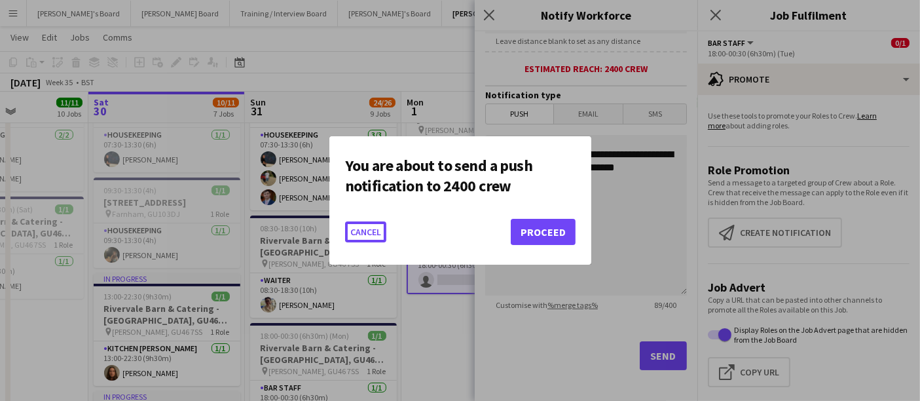
scroll to position [0, 0]
click at [543, 228] on button "Proceed" at bounding box center [543, 232] width 65 height 26
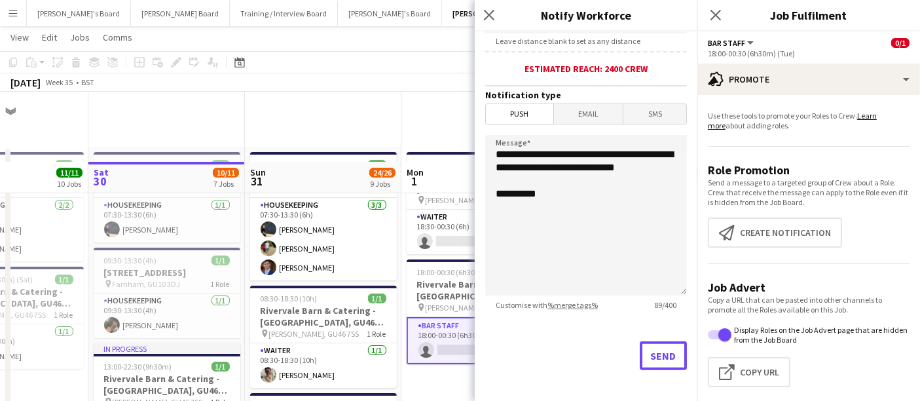
scroll to position [70, 0]
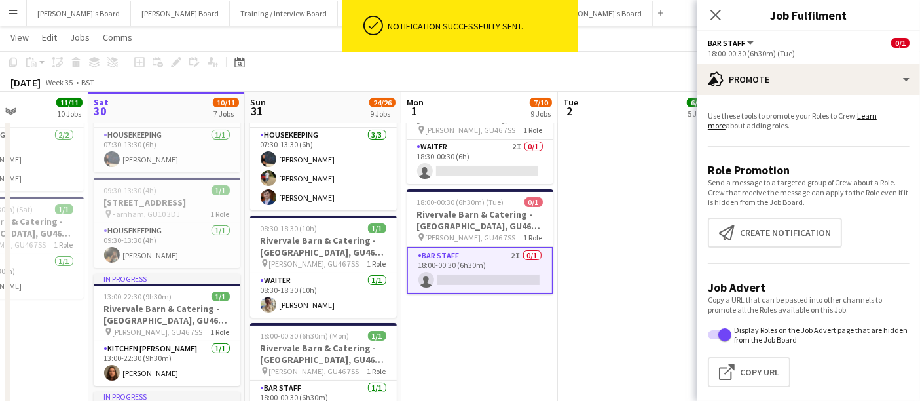
click at [599, 200] on app-date-cell at bounding box center [636, 357] width 157 height 561
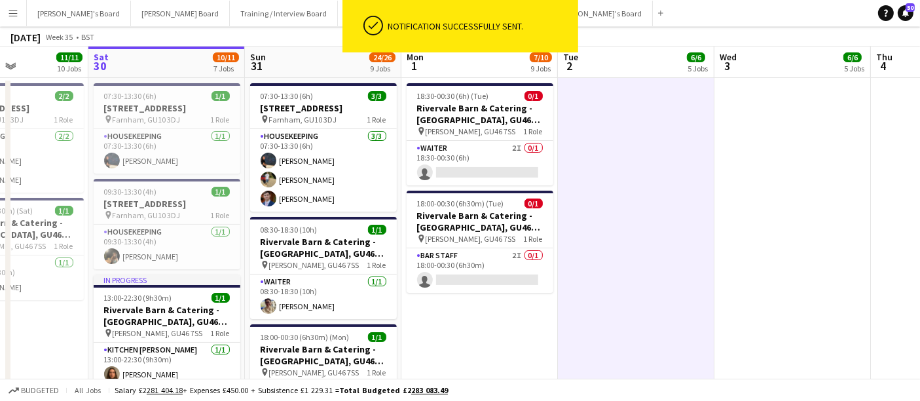
scroll to position [0, 0]
